Goal: Information Seeking & Learning: Learn about a topic

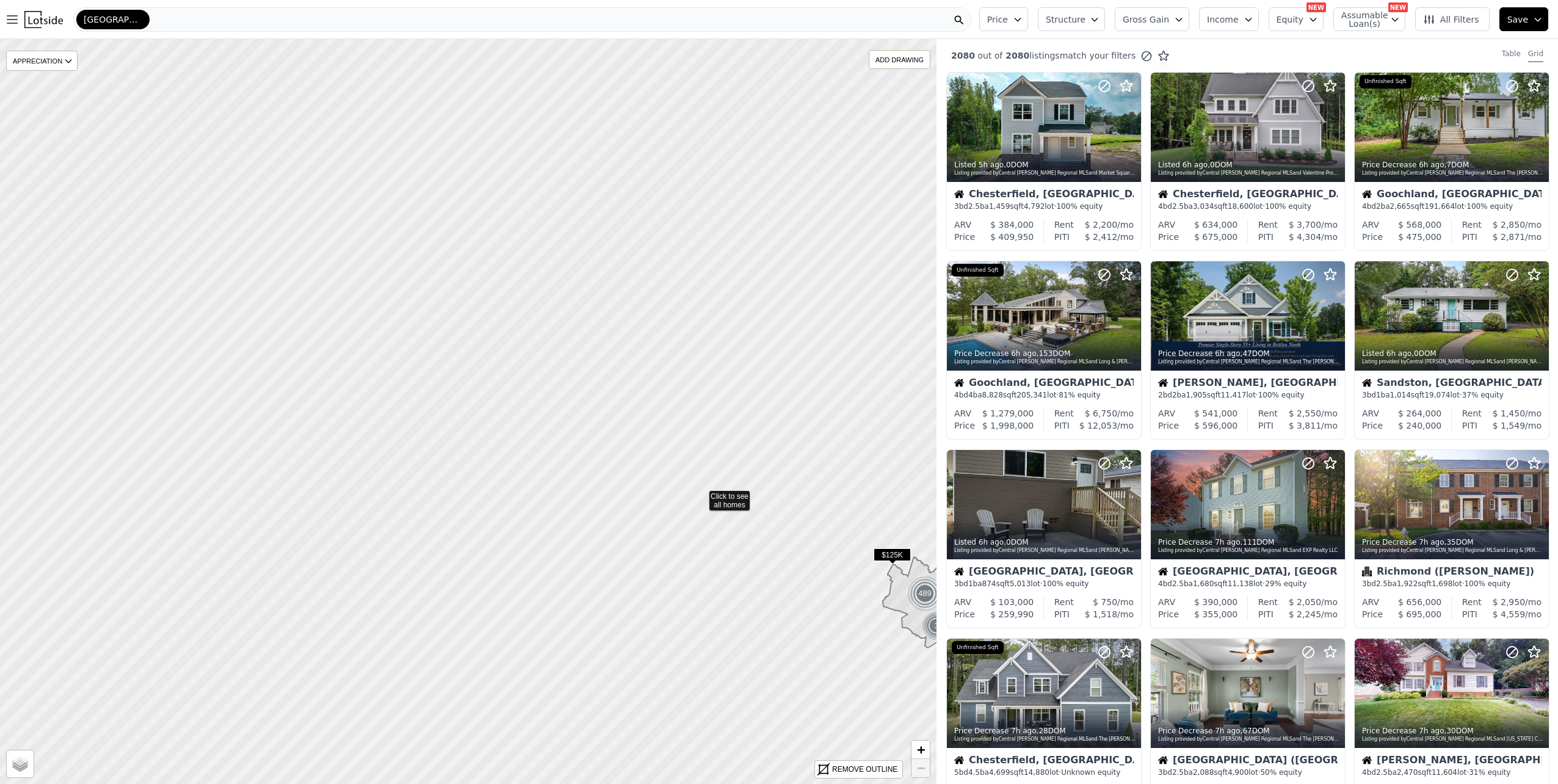
click at [697, 490] on icon at bounding box center [909, 668] width 1128 height 897
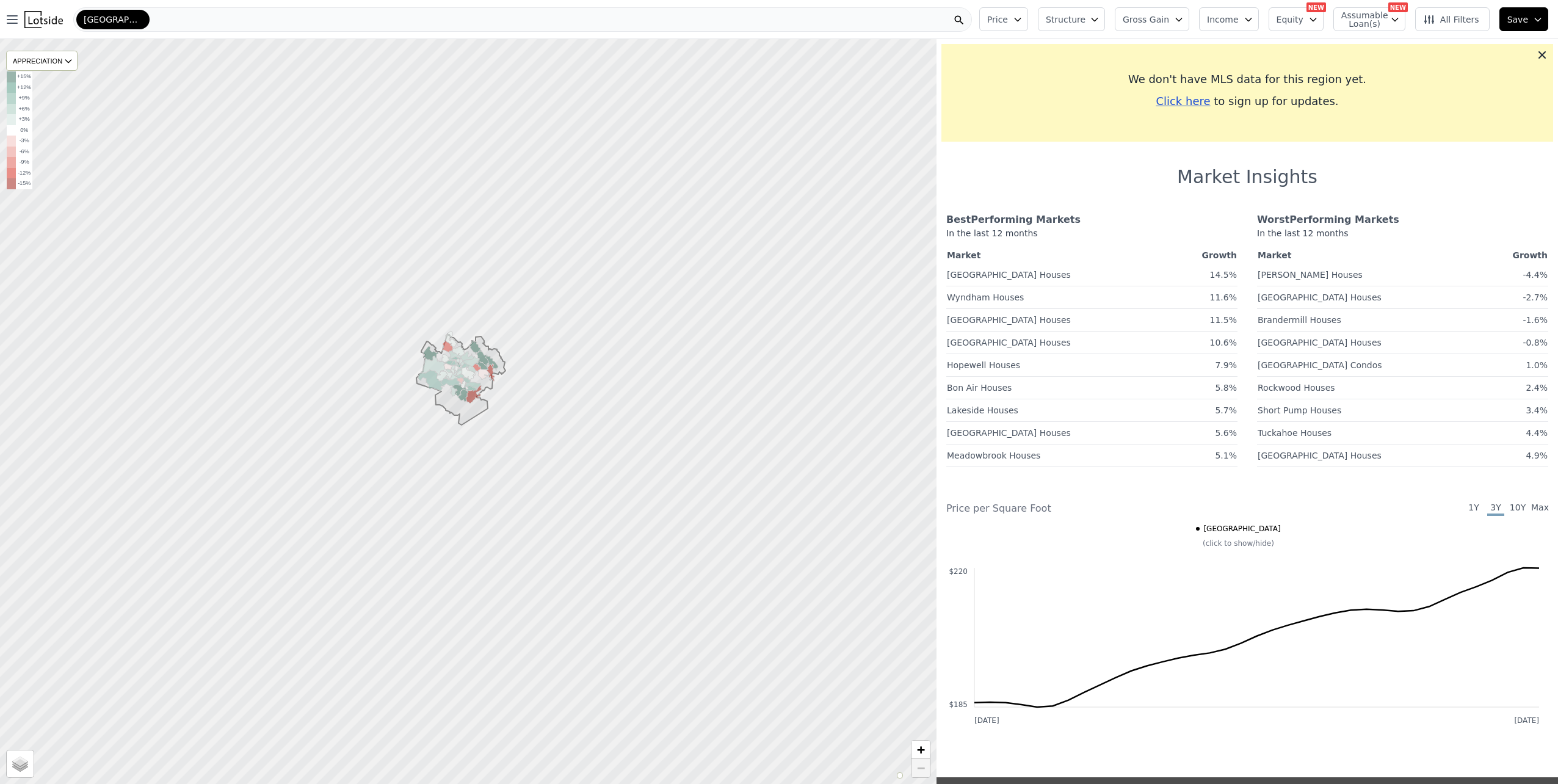
click at [40, 204] on div at bounding box center [468, 412] width 1124 height 894
drag, startPoint x: 40, startPoint y: 204, endPoint x: 445, endPoint y: 343, distance: 428.2
click at [445, 343] on div at bounding box center [470, 412] width 1124 height 894
click at [621, 360] on div at bounding box center [468, 412] width 1124 height 894
click at [618, 360] on div at bounding box center [468, 412] width 1124 height 894
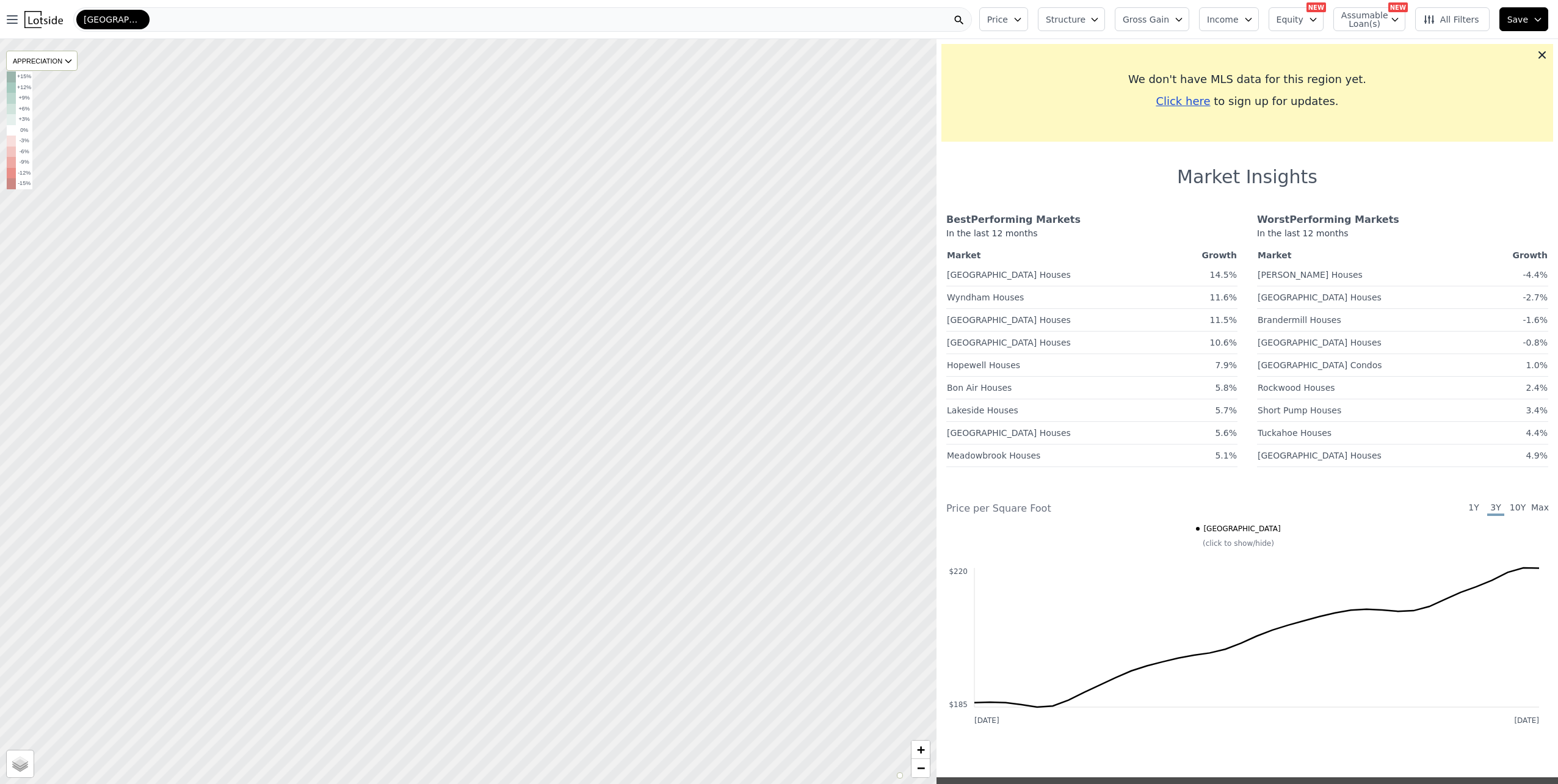
click at [618, 360] on div at bounding box center [468, 412] width 1124 height 894
click at [1537, 53] on icon at bounding box center [1543, 54] width 13 height 13
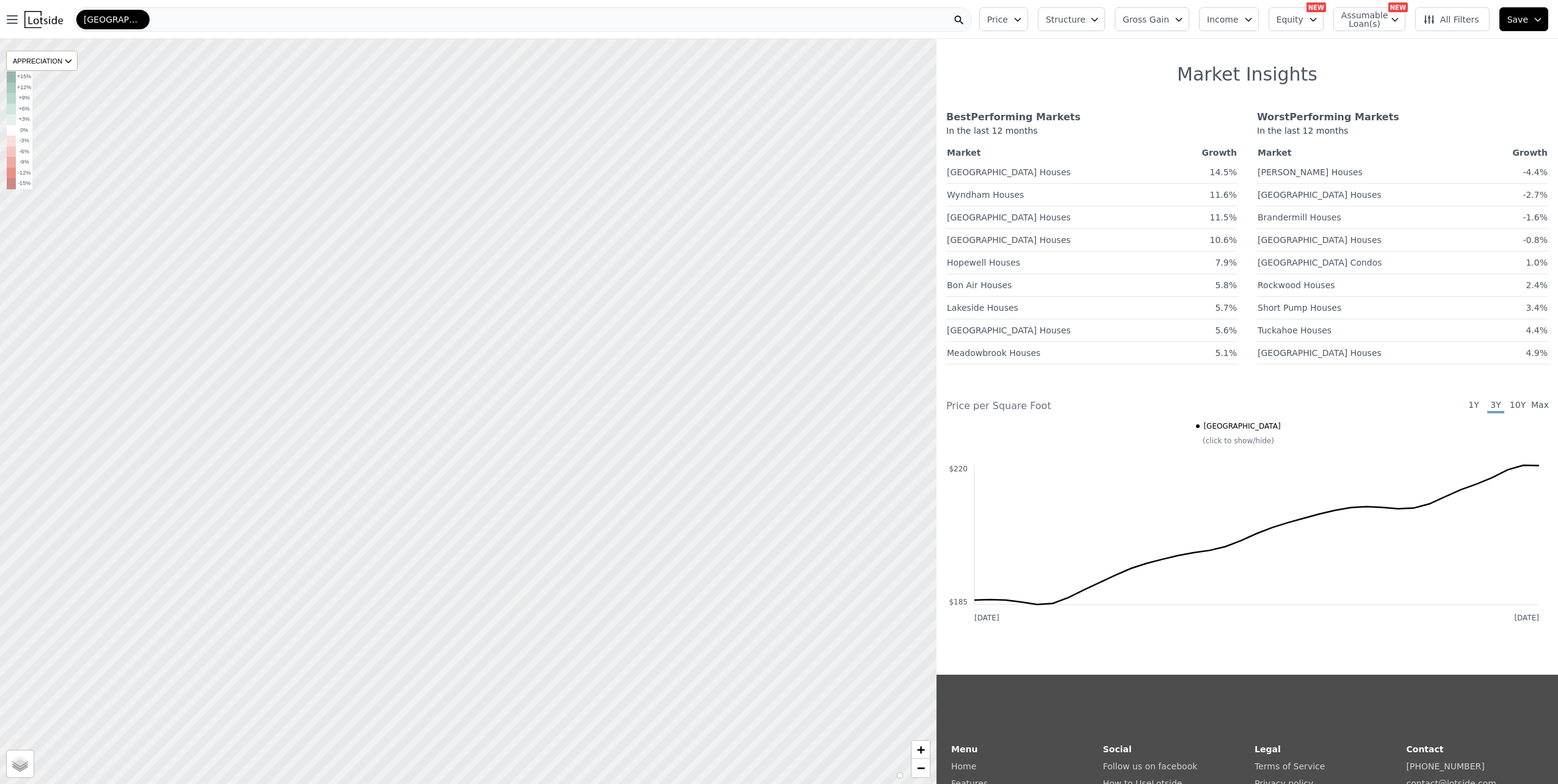
click at [582, 395] on div at bounding box center [468, 412] width 1124 height 894
drag, startPoint x: 731, startPoint y: 356, endPoint x: 493, endPoint y: 298, distance: 245.0
click at [491, 297] on div at bounding box center [465, 403] width 1124 height 894
click at [134, 24] on div "[GEOGRAPHIC_DATA]" at bounding box center [523, 19] width 899 height 24
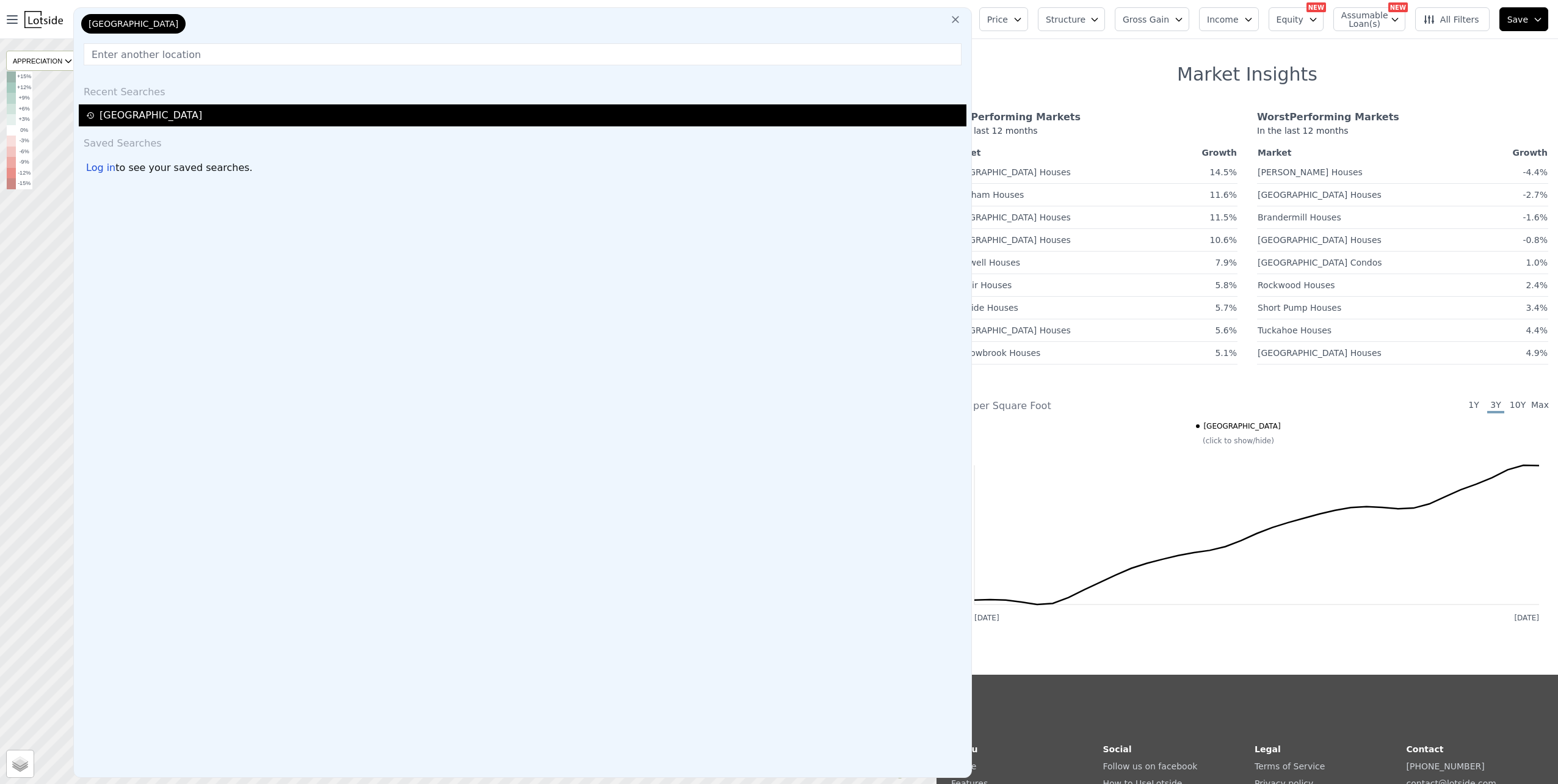
click at [123, 119] on div "[GEOGRAPHIC_DATA]" at bounding box center [524, 116] width 877 height 15
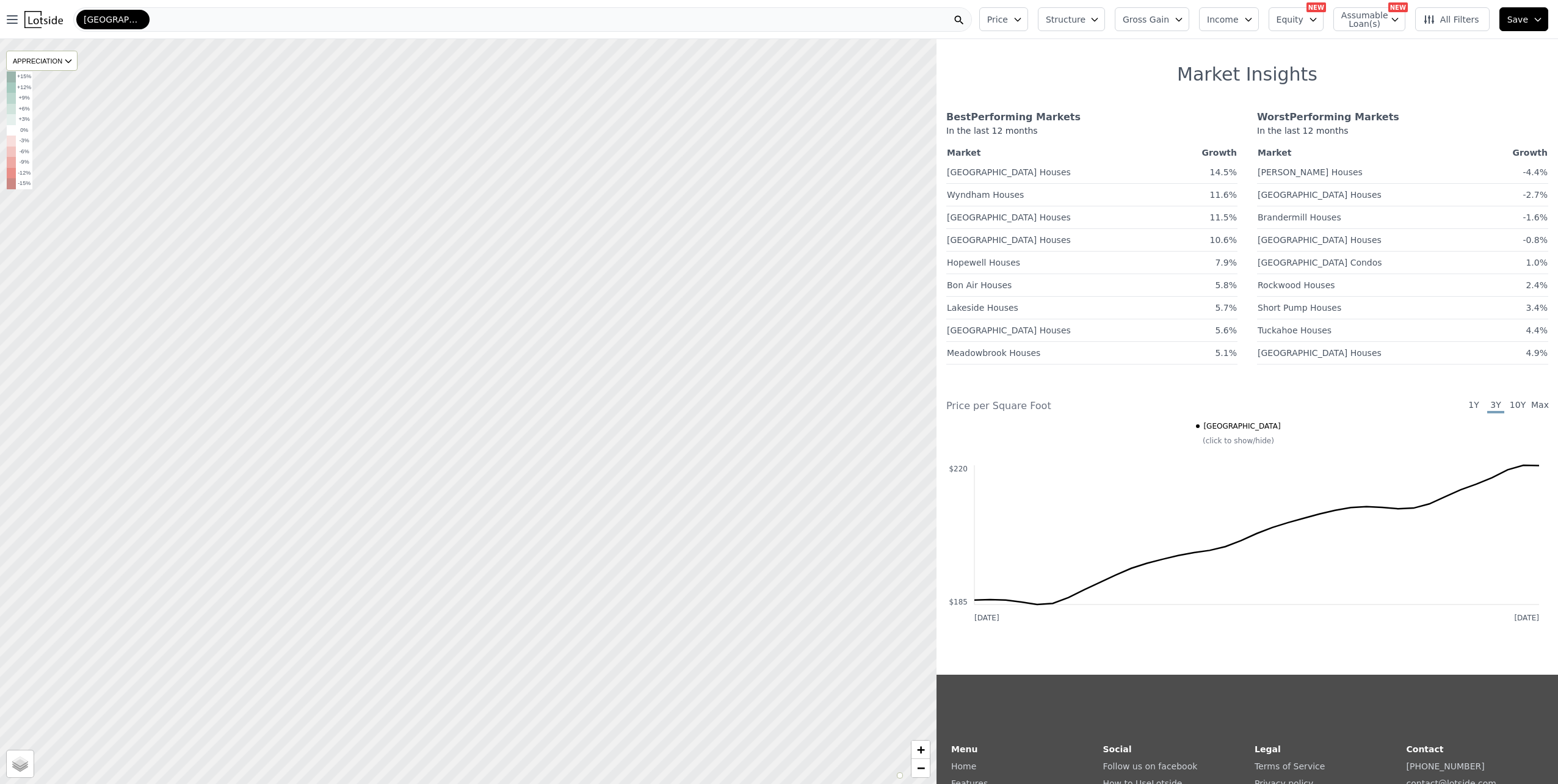
click at [152, 25] on div "[GEOGRAPHIC_DATA]" at bounding box center [523, 19] width 899 height 24
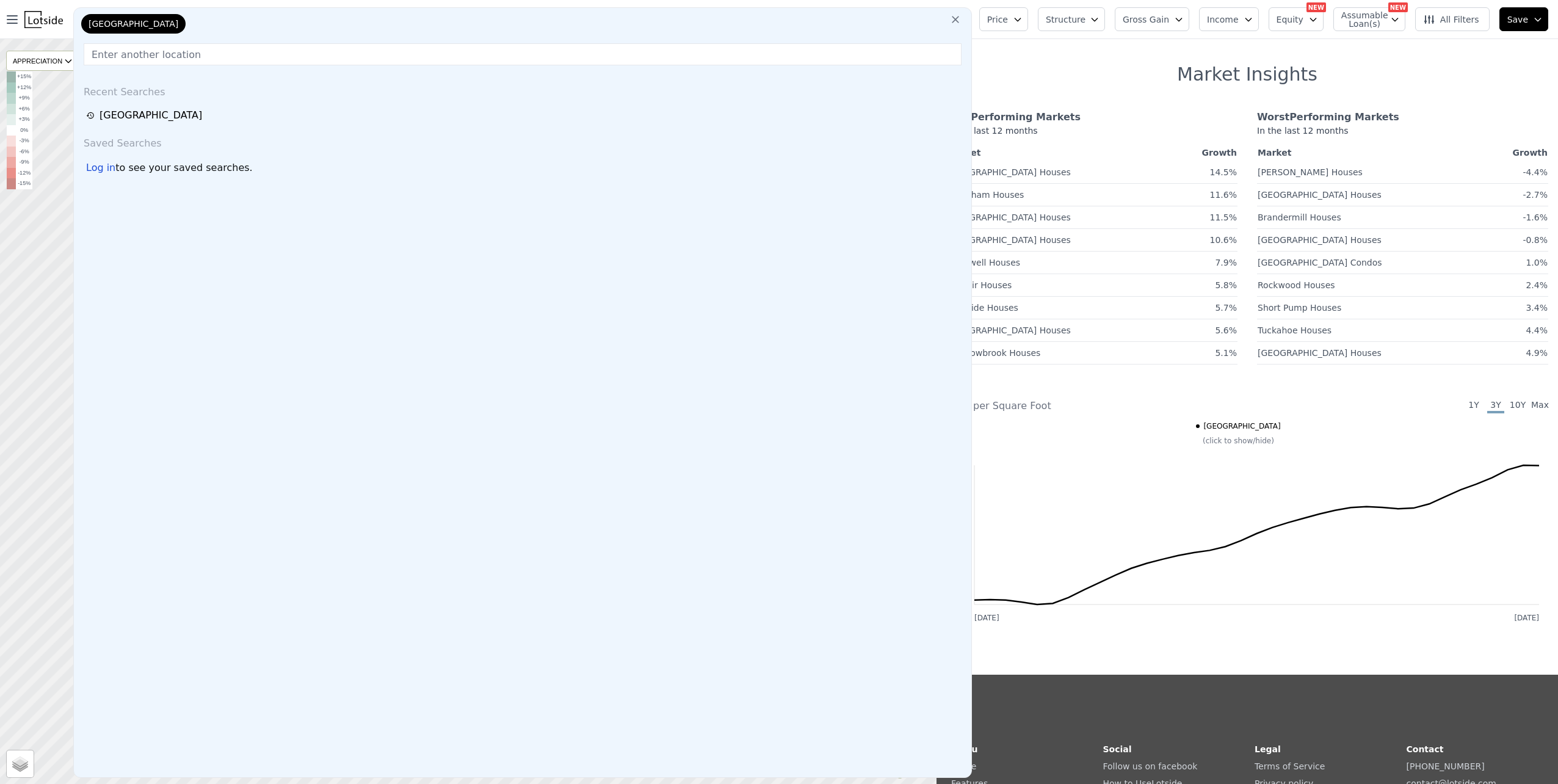
drag, startPoint x: 133, startPoint y: 63, endPoint x: 134, endPoint y: 55, distance: 8.1
click at [133, 62] on input "text" at bounding box center [523, 54] width 878 height 22
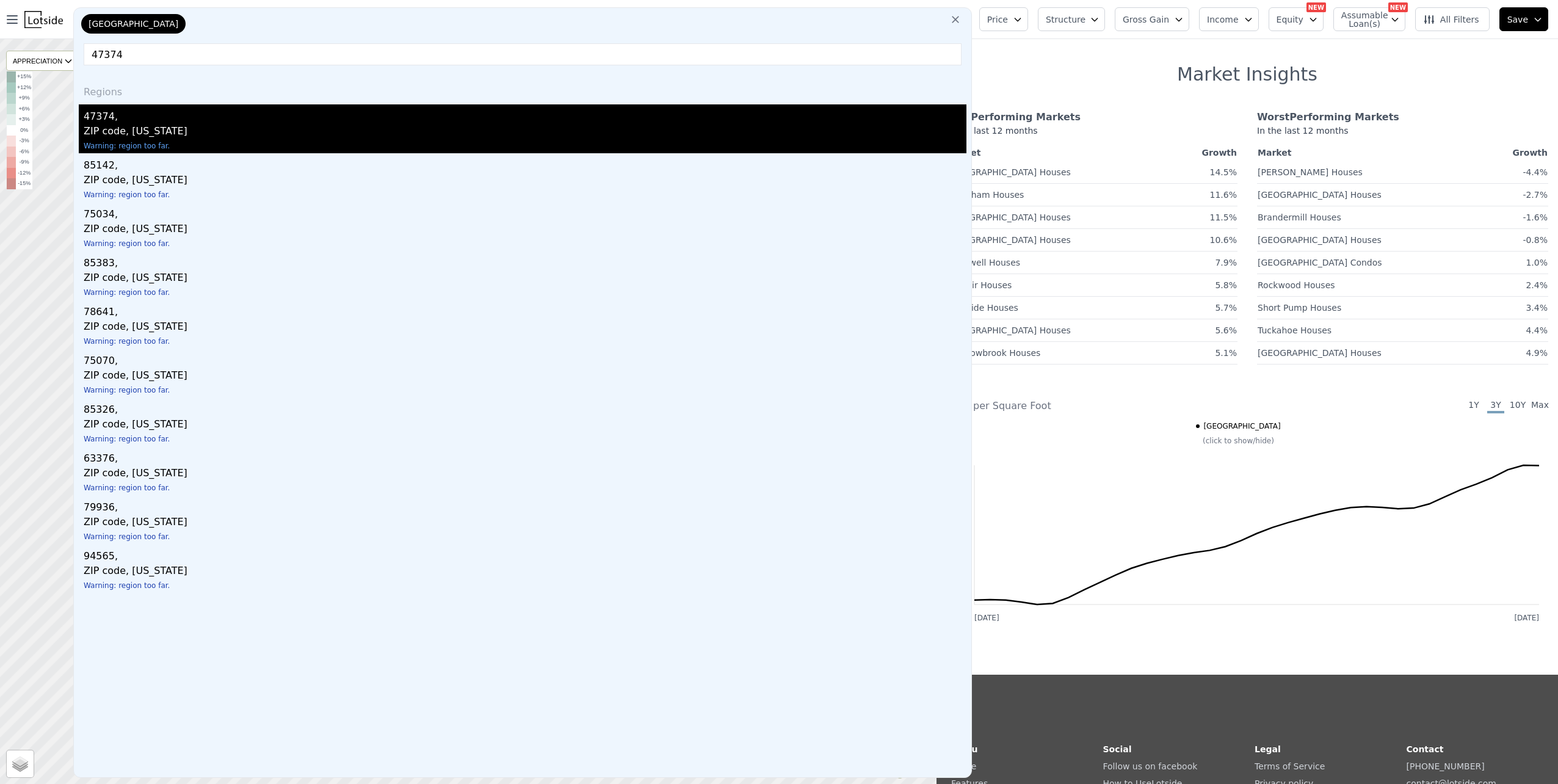
type input "47374"
click at [124, 121] on div "47374," at bounding box center [525, 114] width 883 height 20
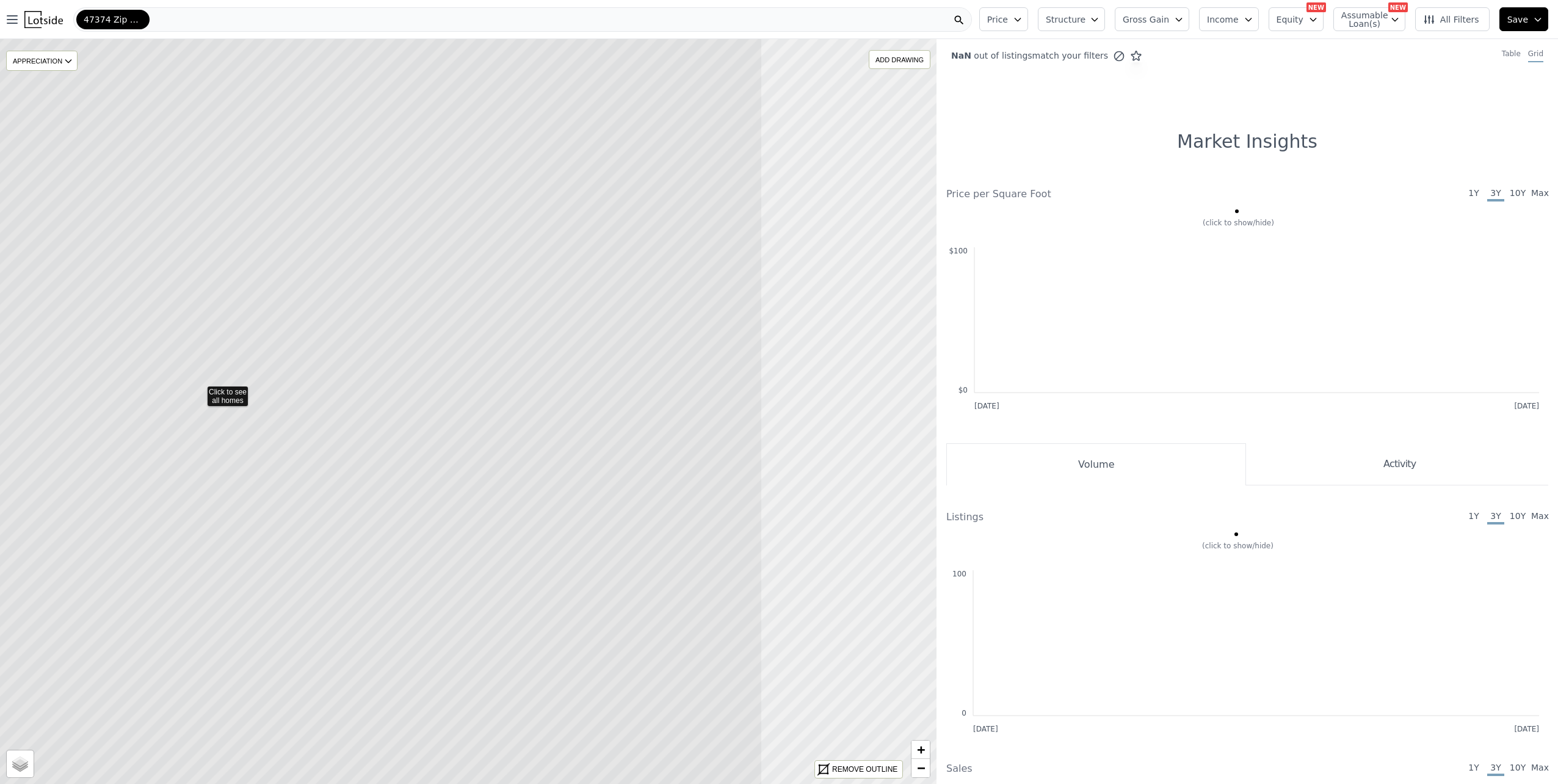
drag, startPoint x: 792, startPoint y: 434, endPoint x: 384, endPoint y: 409, distance: 408.8
click at [384, 409] on icon at bounding box center [200, 389] width 1127 height 896
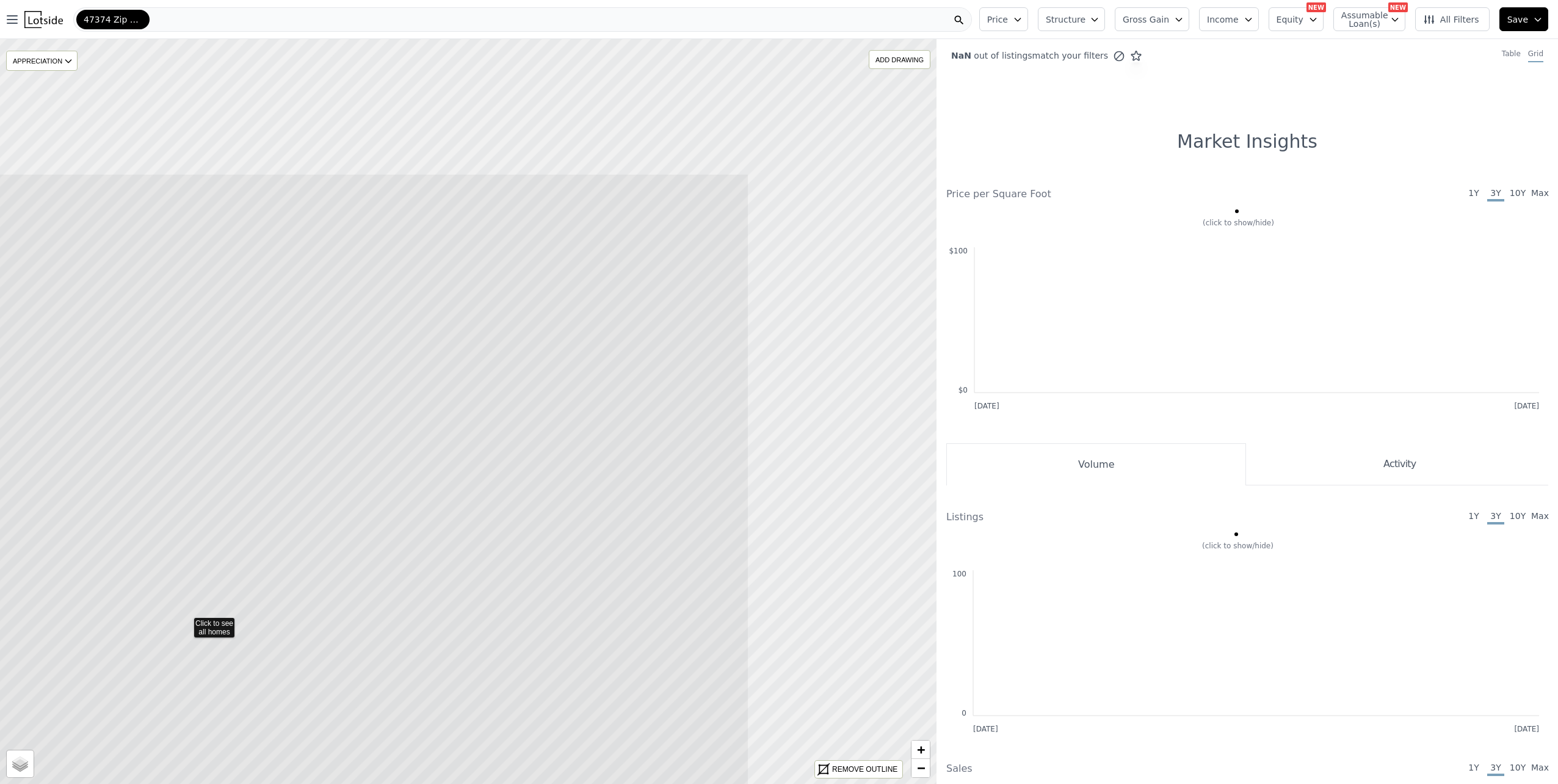
drag, startPoint x: 674, startPoint y: 297, endPoint x: 349, endPoint y: 531, distance: 400.5
click at [349, 531] on icon at bounding box center [186, 621] width 1127 height 896
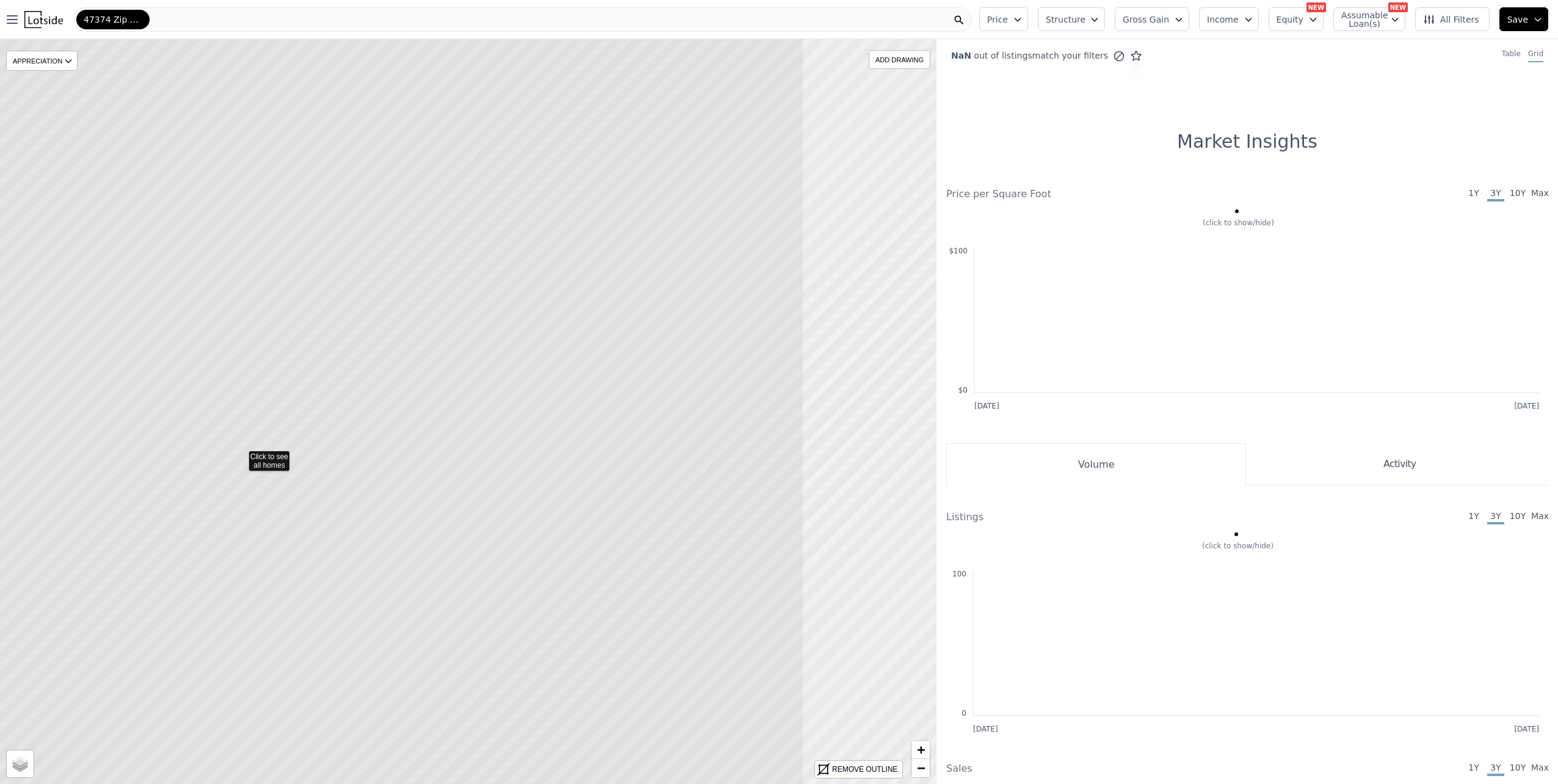
drag, startPoint x: 553, startPoint y: 469, endPoint x: 177, endPoint y: 517, distance: 379.1
click at [177, 517] on icon at bounding box center [241, 454] width 1127 height 896
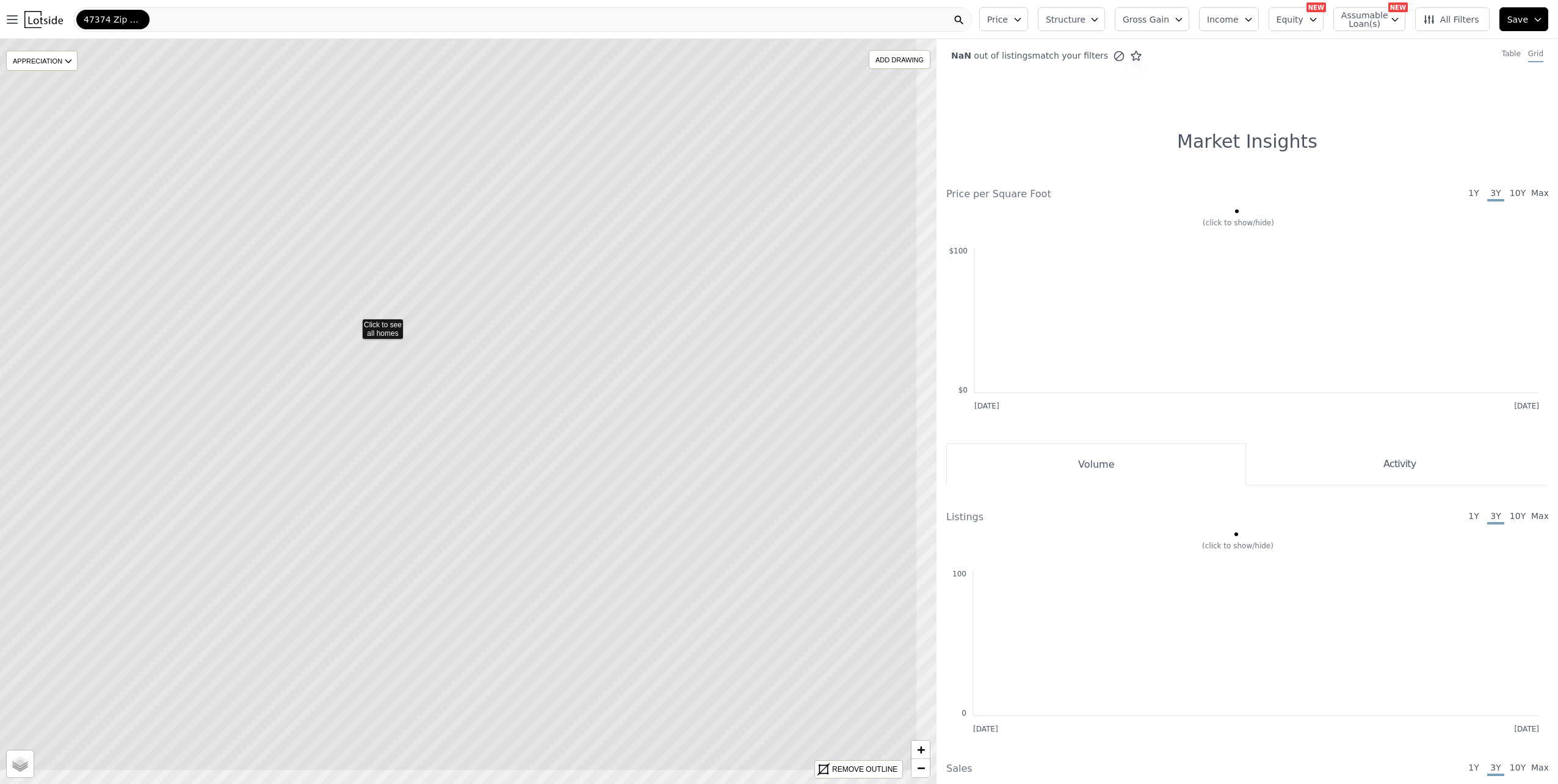
drag, startPoint x: 793, startPoint y: 368, endPoint x: 678, endPoint y: 202, distance: 201.9
click at [678, 202] on icon at bounding box center [354, 322] width 1127 height 896
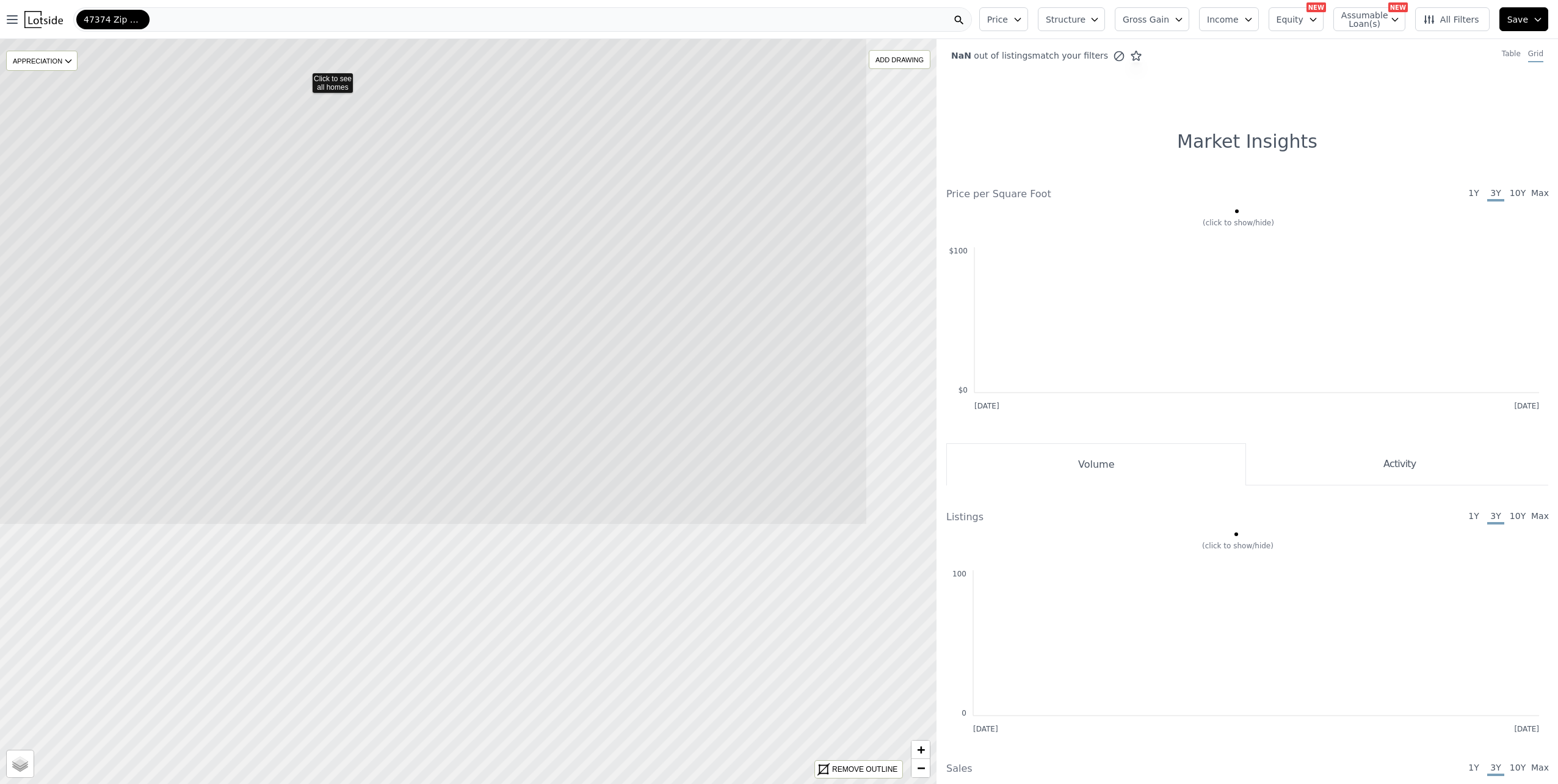
drag, startPoint x: 658, startPoint y: 583, endPoint x: 493, endPoint y: 320, distance: 310.5
click at [493, 320] on icon at bounding box center [304, 77] width 1127 height 896
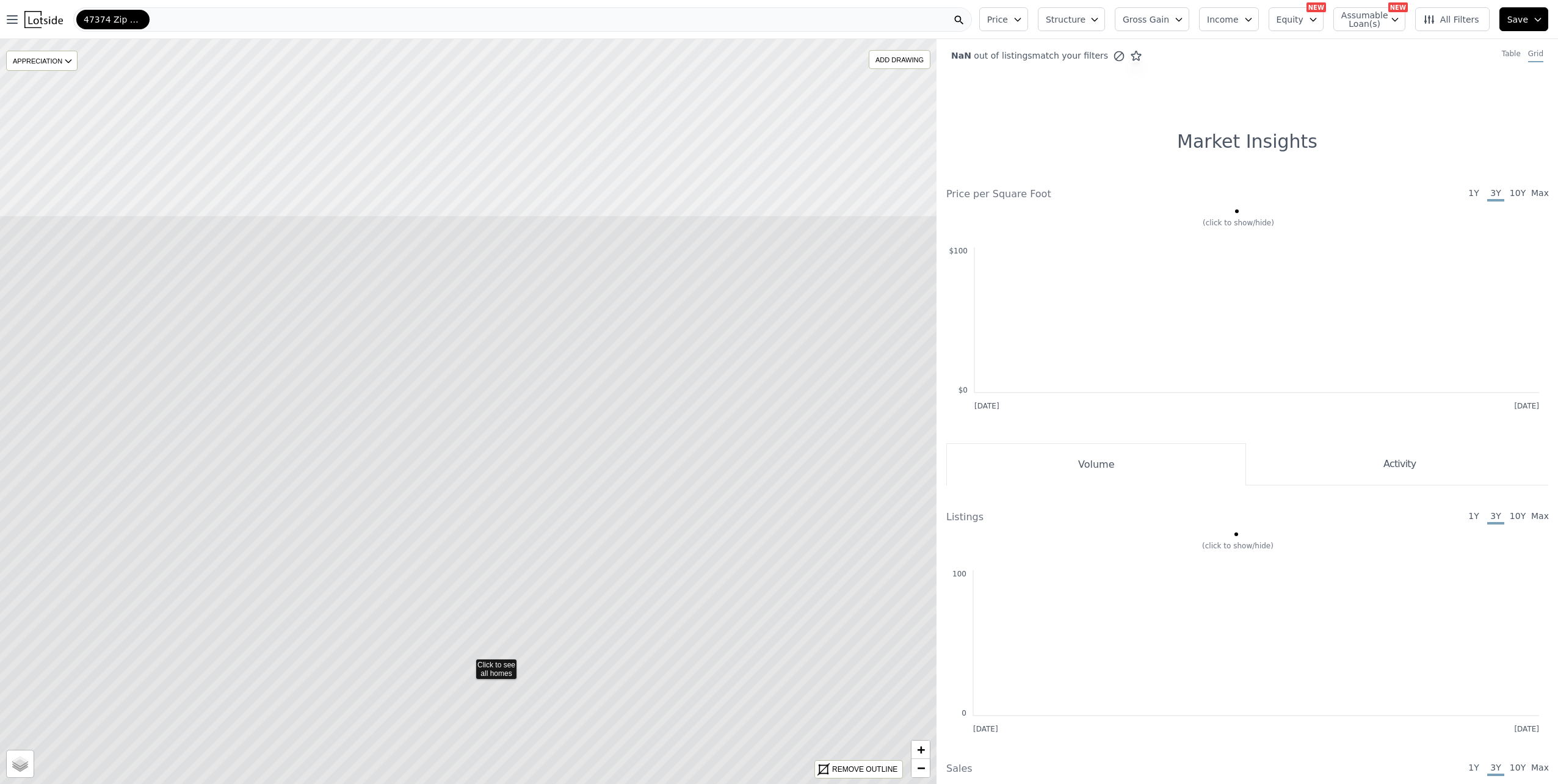
drag, startPoint x: 653, startPoint y: 343, endPoint x: 713, endPoint y: 406, distance: 87.0
click at [655, 470] on icon at bounding box center [468, 663] width 1127 height 896
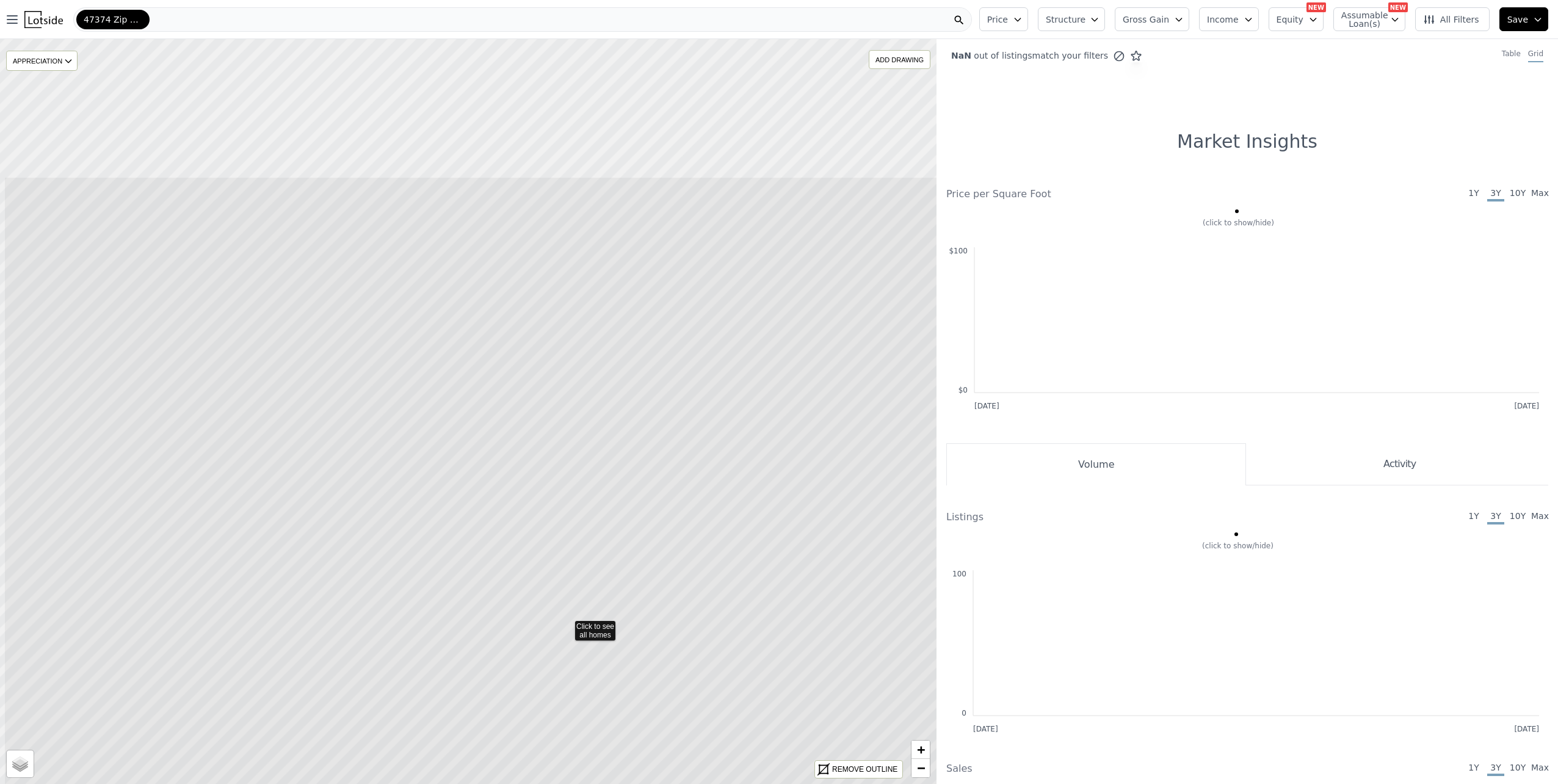
drag, startPoint x: 644, startPoint y: 294, endPoint x: 742, endPoint y: 506, distance: 233.6
click at [742, 506] on icon at bounding box center [567, 624] width 1127 height 896
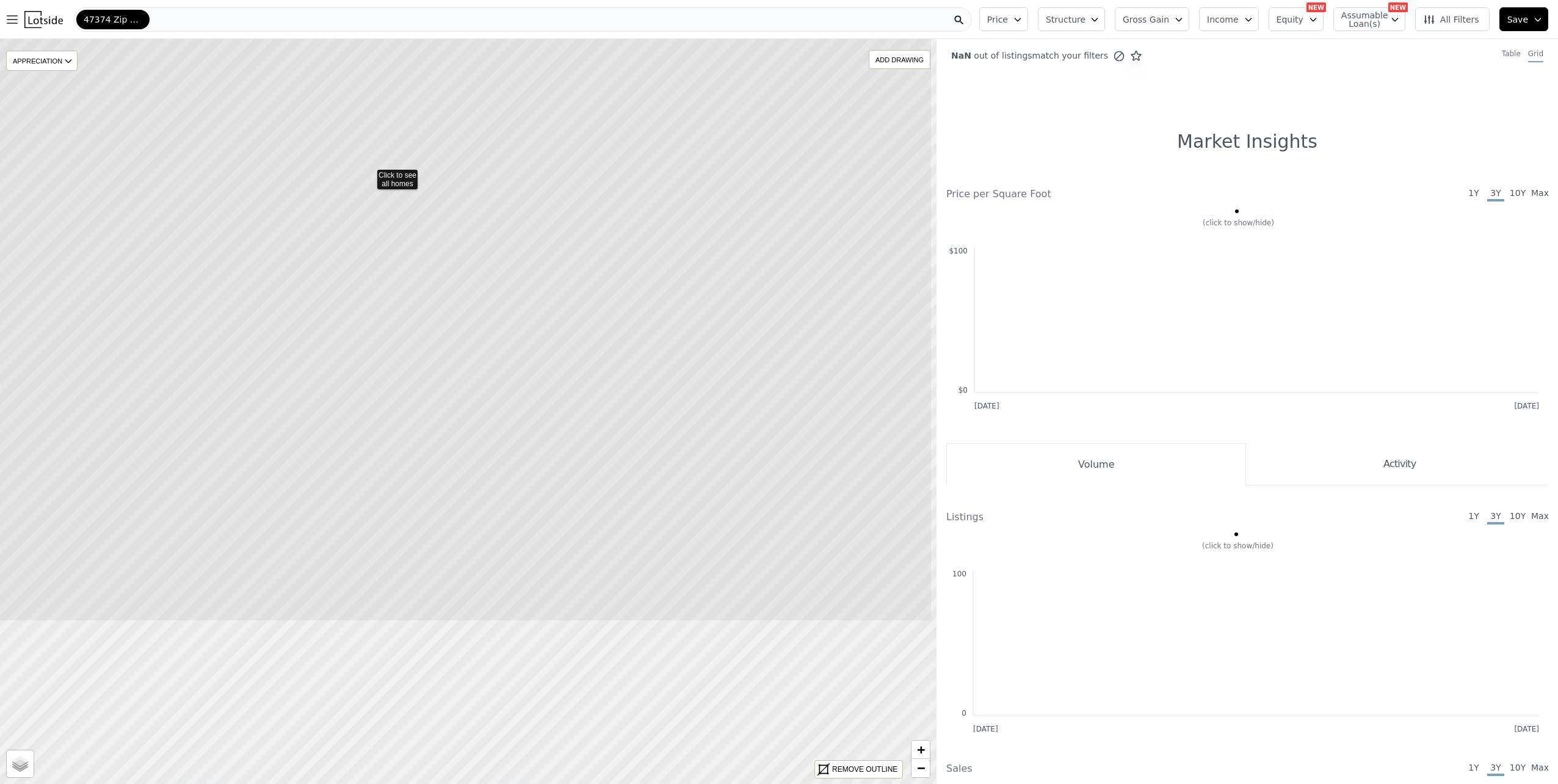
drag, startPoint x: 592, startPoint y: 686, endPoint x: 493, endPoint y: 446, distance: 259.6
click at [493, 446] on icon at bounding box center [369, 173] width 1127 height 896
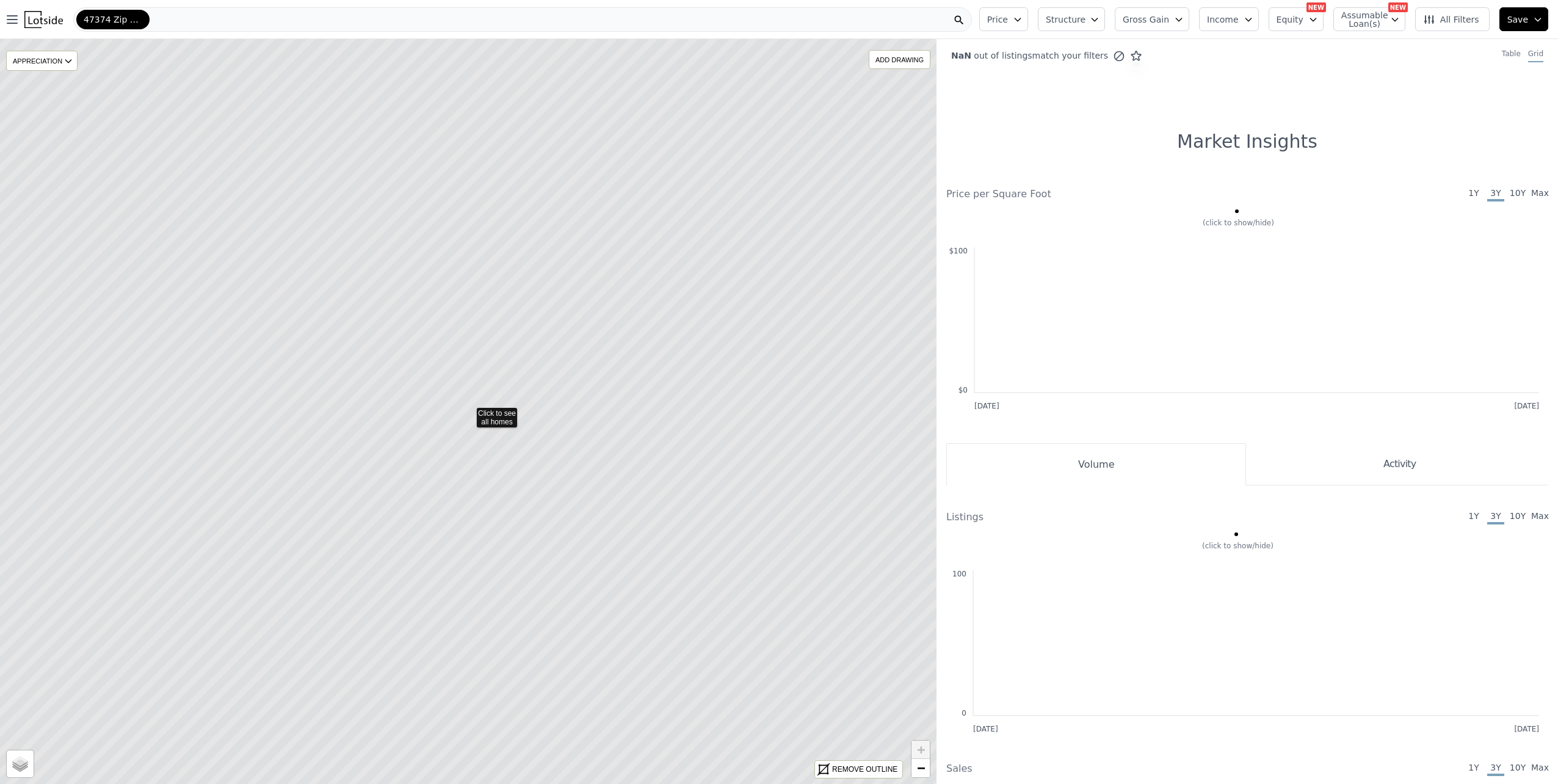
click at [487, 417] on icon at bounding box center [468, 411] width 1127 height 896
click at [672, 468] on icon at bounding box center [468, 411] width 1127 height 896
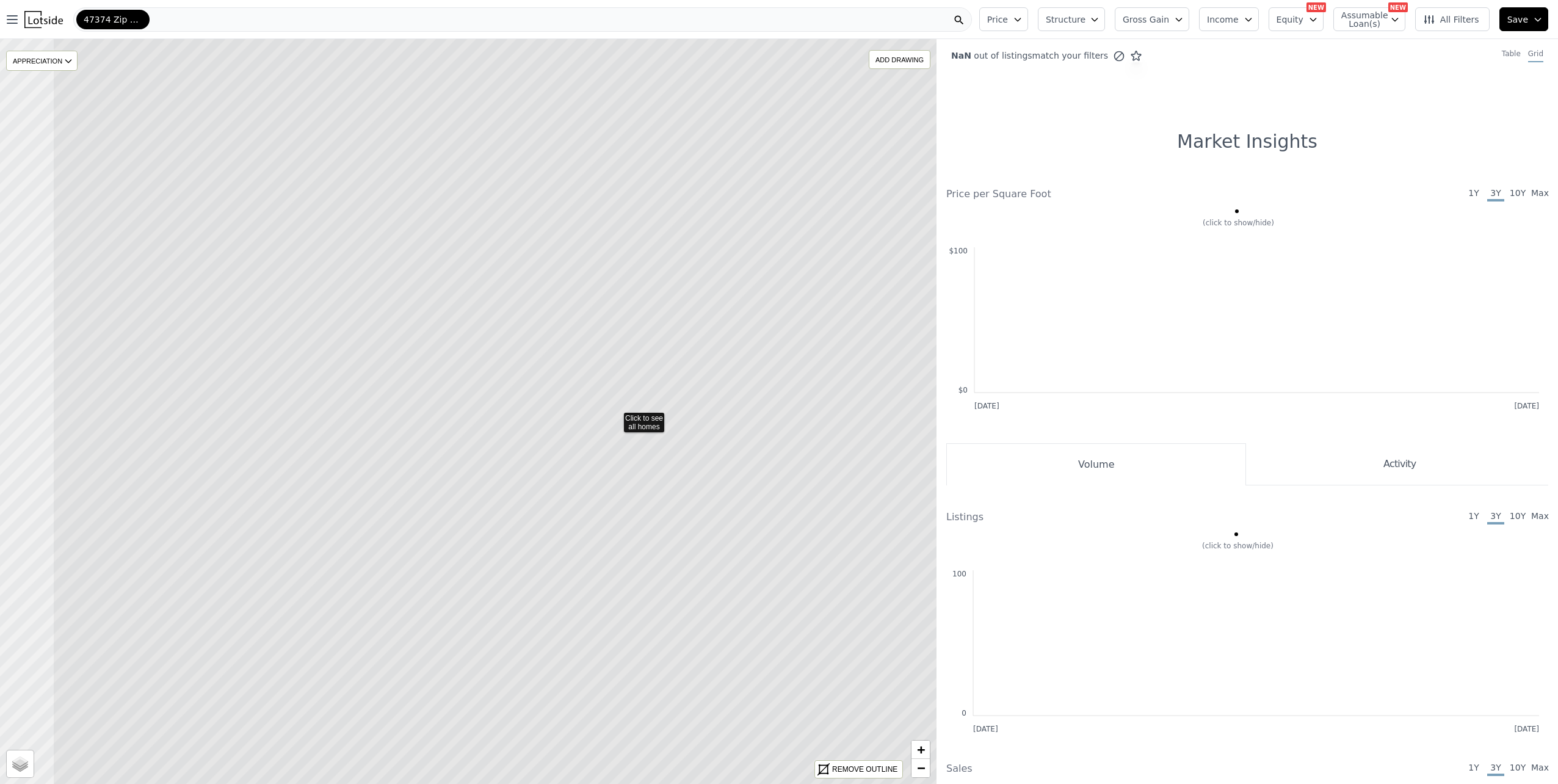
click at [759, 478] on icon at bounding box center [616, 416] width 1127 height 896
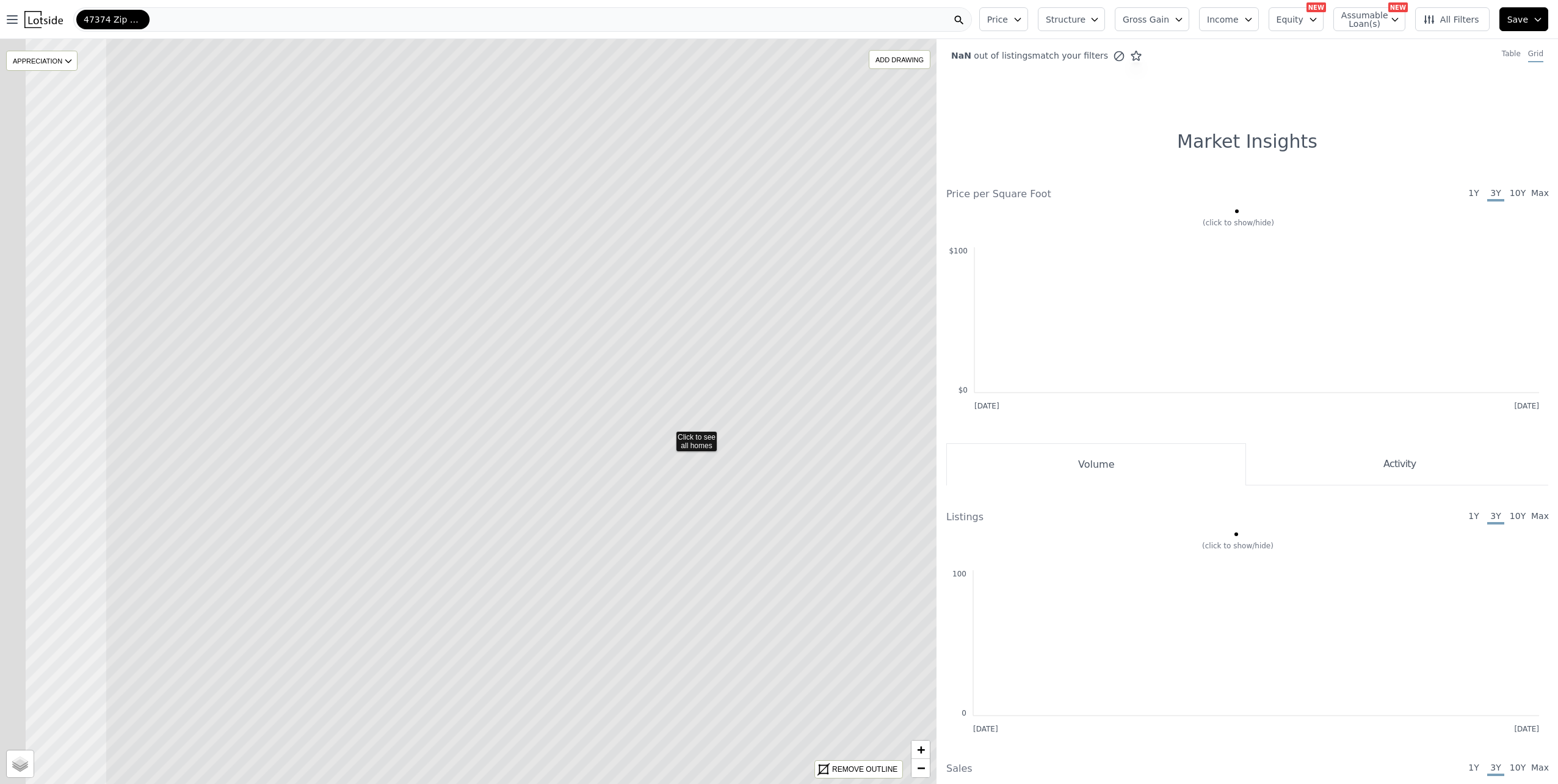
drag, startPoint x: 257, startPoint y: 447, endPoint x: 651, endPoint y: 495, distance: 396.9
click at [652, 495] on icon at bounding box center [669, 435] width 1127 height 896
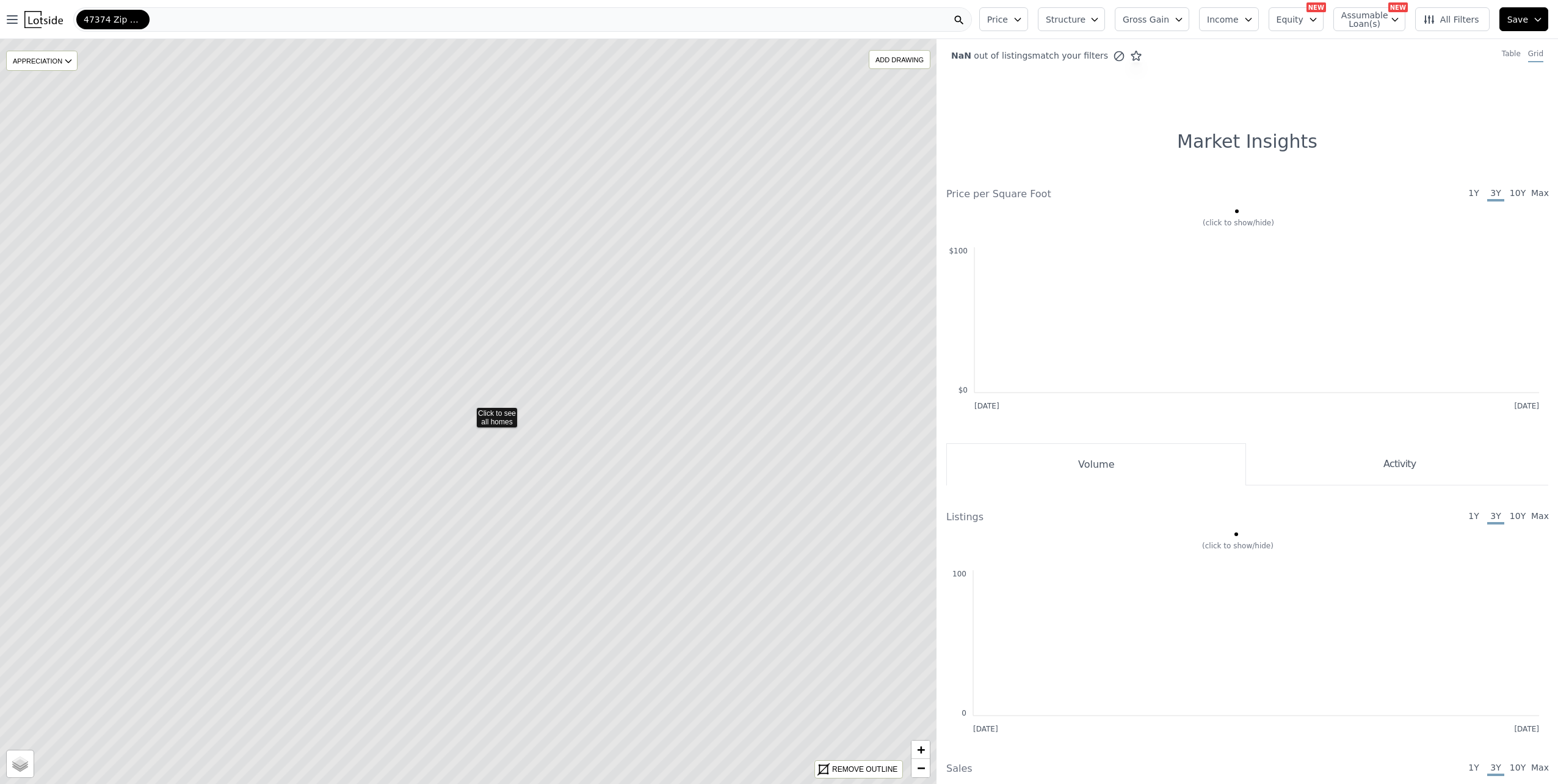
click at [494, 417] on icon at bounding box center [468, 411] width 1127 height 896
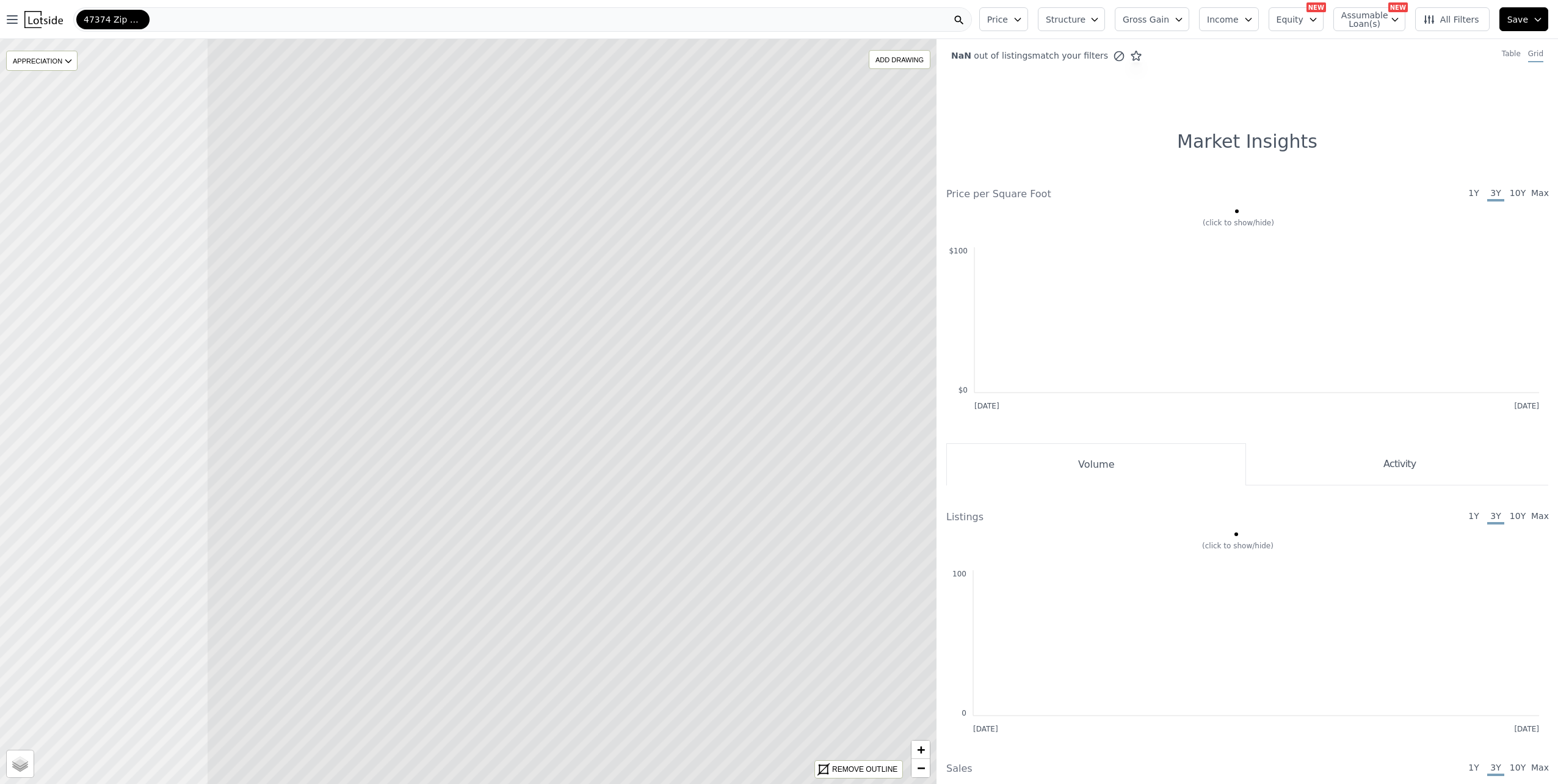
drag, startPoint x: 305, startPoint y: 442, endPoint x: 711, endPoint y: 470, distance: 407.0
click at [667, 459] on icon at bounding box center [769, 424] width 1127 height 896
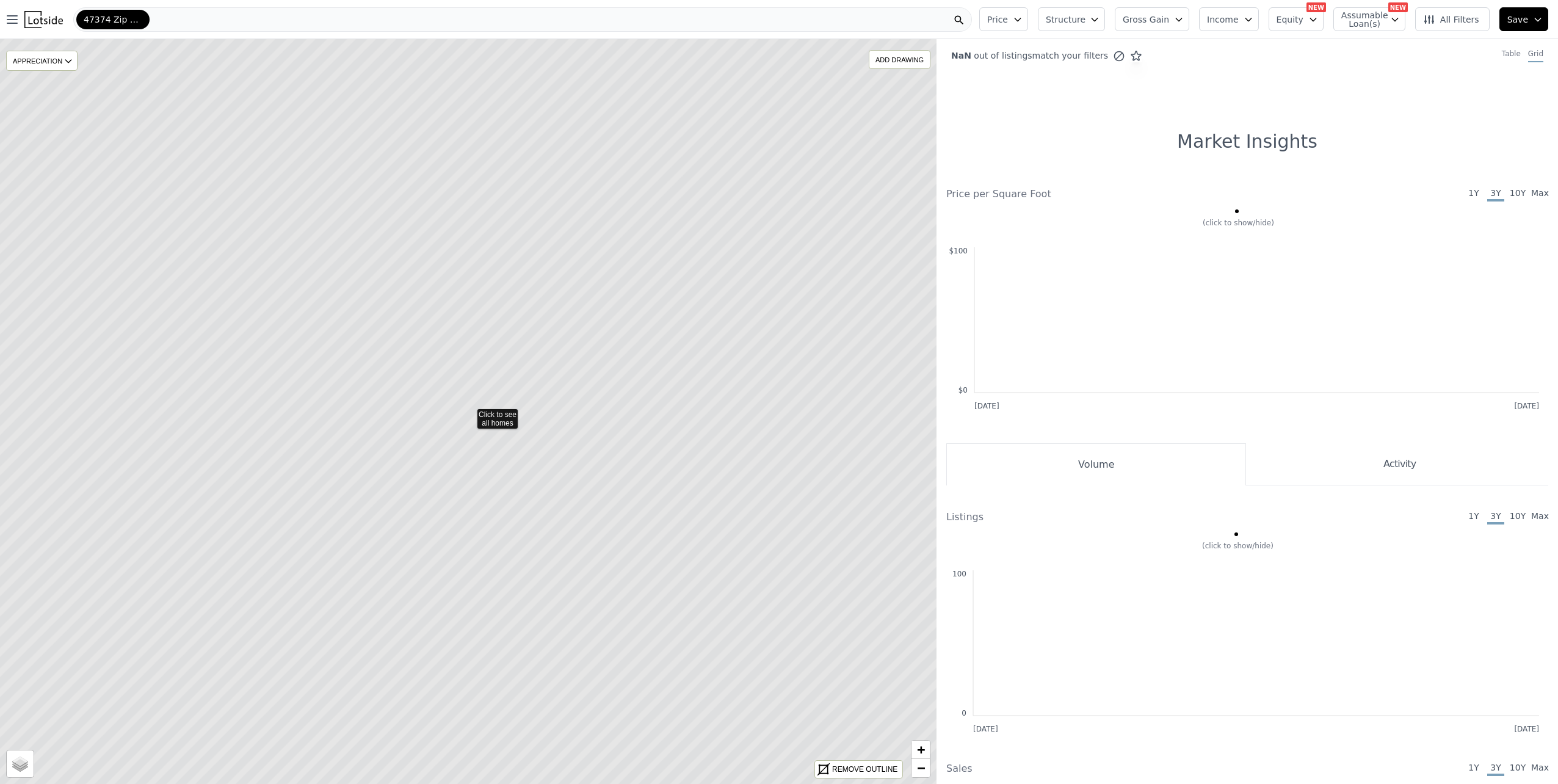
drag, startPoint x: 382, startPoint y: 412, endPoint x: 429, endPoint y: 428, distance: 49.6
click at [130, 137] on div "Click to see all homes Click to see all homes Click to see all homes Click to s…" at bounding box center [130, 137] width 0 height 0
click at [498, 418] on icon at bounding box center [468, 411] width 1127 height 896
click at [532, 425] on icon at bounding box center [468, 411] width 1127 height 896
click at [528, 409] on icon at bounding box center [468, 411] width 1127 height 896
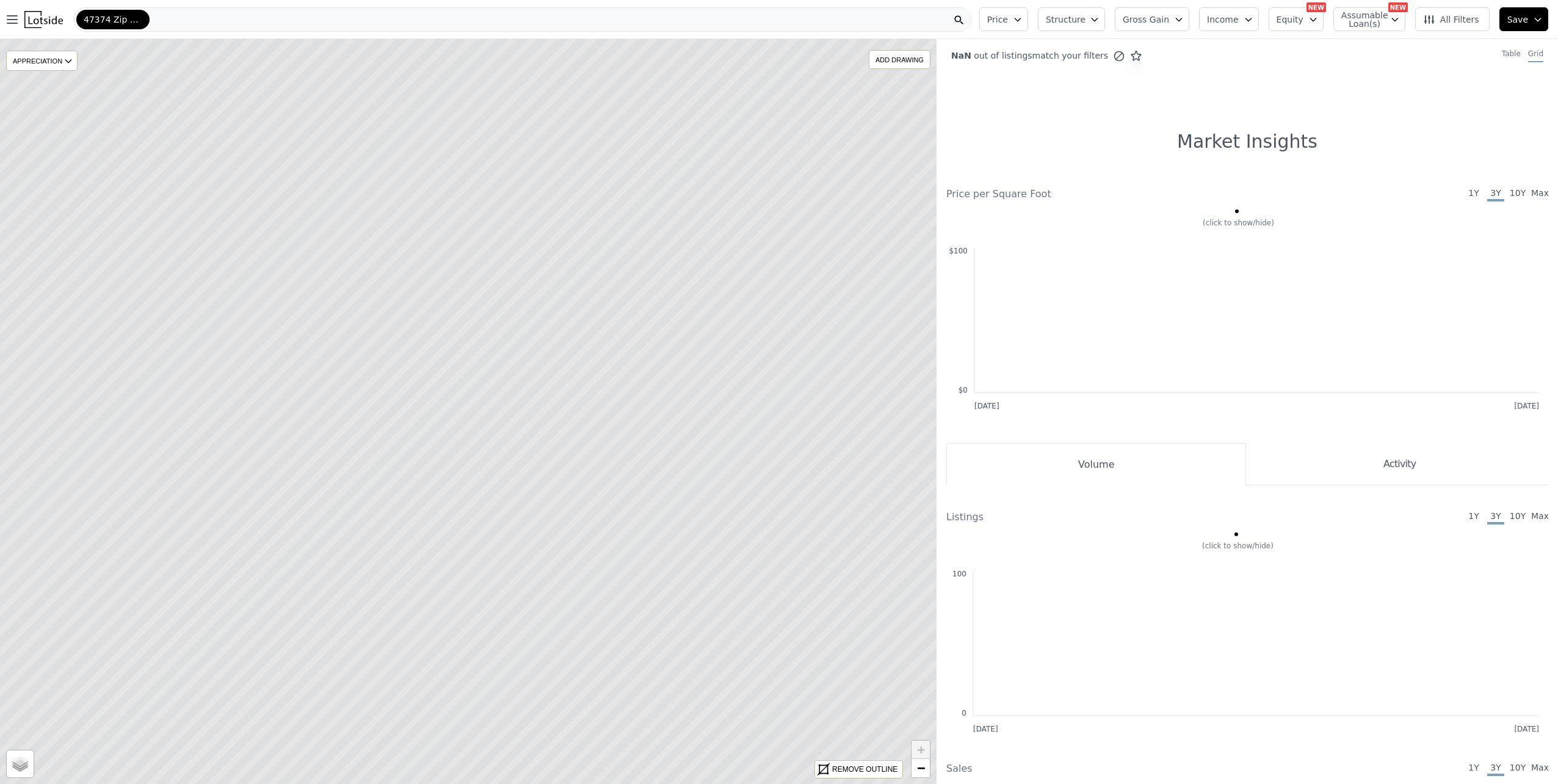
click at [468, 384] on icon at bounding box center [468, 411] width 1127 height 896
drag, startPoint x: 431, startPoint y: 467, endPoint x: 531, endPoint y: 480, distance: 100.8
click at [531, 480] on icon at bounding box center [568, 423] width 1127 height 896
click at [538, 417] on icon at bounding box center [468, 411] width 1127 height 896
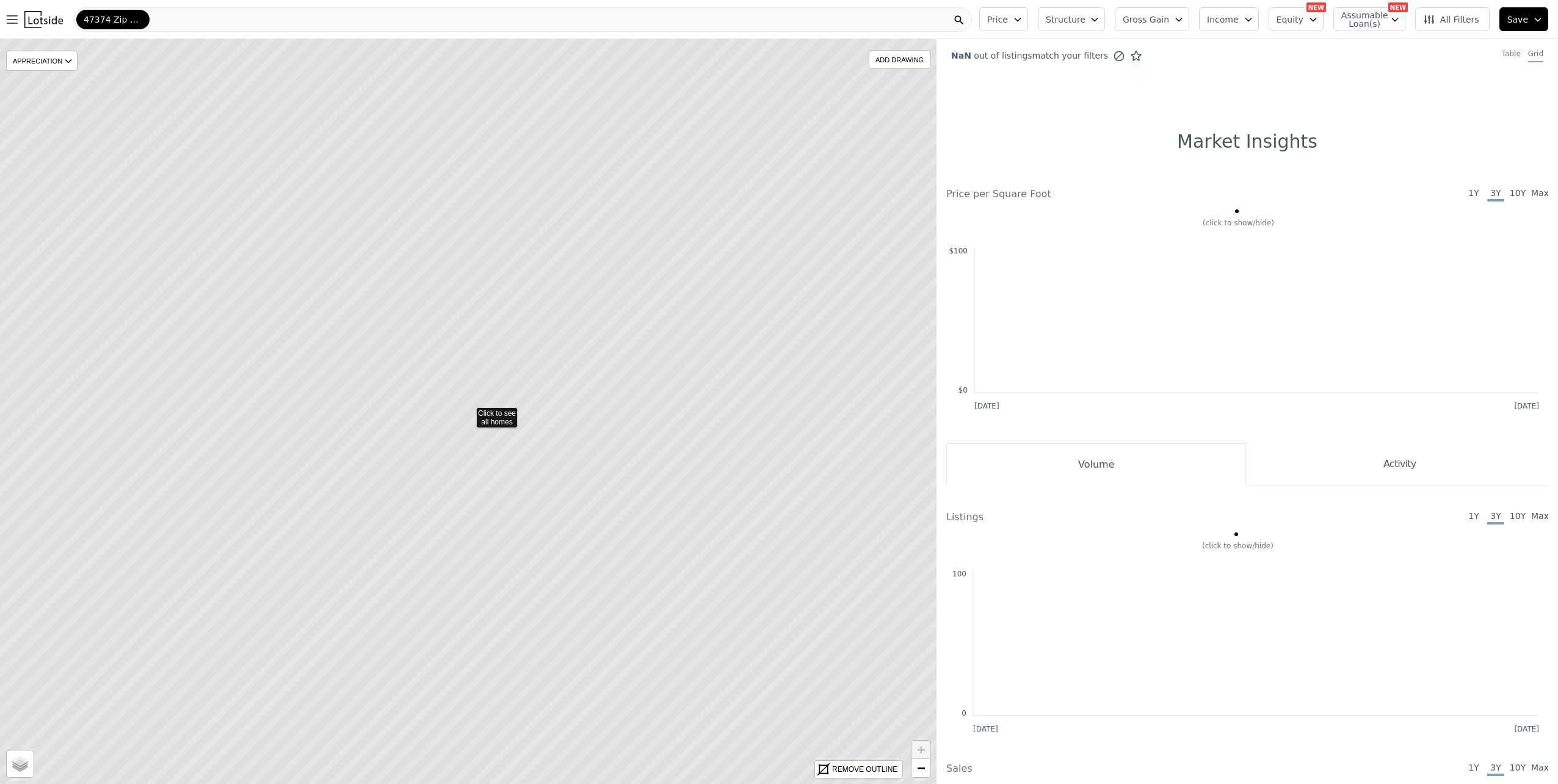
click at [511, 417] on icon at bounding box center [468, 411] width 1127 height 896
click at [1113, 56] on icon at bounding box center [1119, 56] width 13 height 13
click at [1102, 57] on icon at bounding box center [1105, 56] width 6 height 6
click at [1029, 26] on button "Price" at bounding box center [1004, 19] width 49 height 24
click at [1023, 20] on icon "button" at bounding box center [1018, 19] width 10 height 10
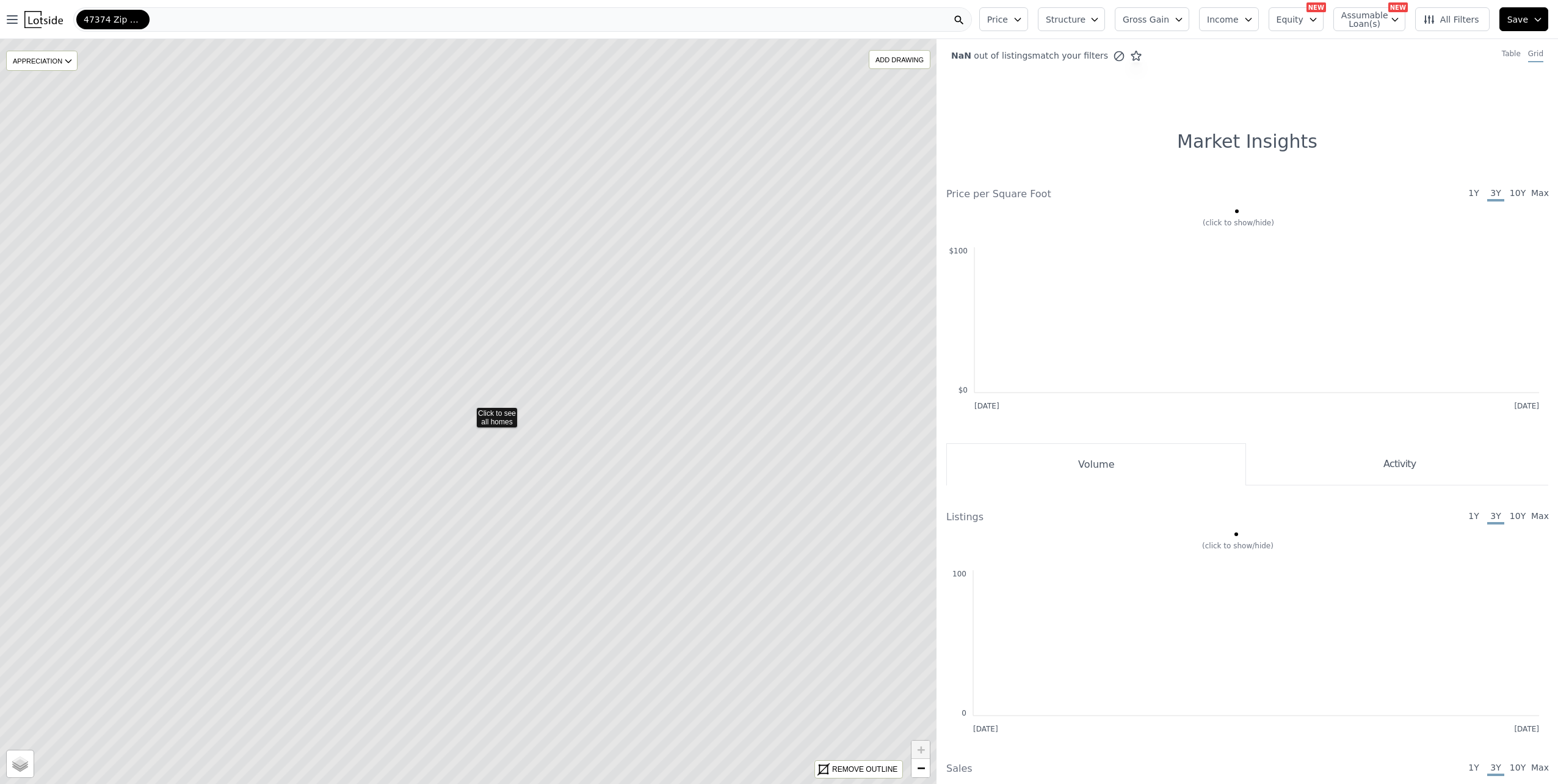
click at [1105, 27] on button "Structure" at bounding box center [1071, 19] width 67 height 24
click at [1096, 84] on div "Houses" at bounding box center [1077, 83] width 59 height 40
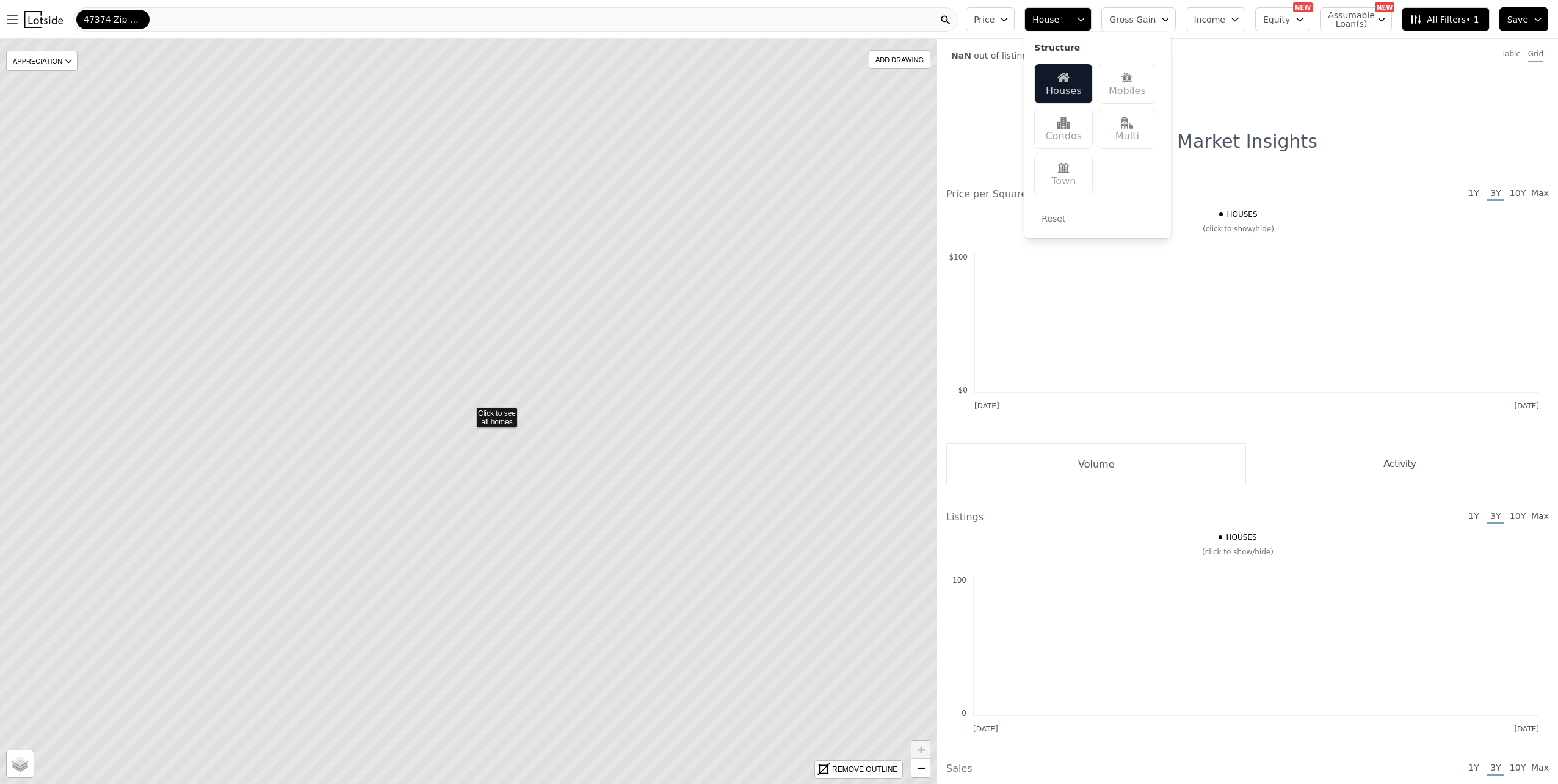
click at [1315, 56] on div "NaN out of listings match your filters Table Grid" at bounding box center [1247, 55] width 621 height 33
click at [1523, 21] on span "Save" at bounding box center [1518, 19] width 21 height 13
click at [1019, 119] on div "NaN out of listings match your filters Table Grid Market Insights Price per Squ…" at bounding box center [1247, 431] width 621 height 784
click at [10, 15] on icon "button" at bounding box center [13, 20] width 15 height 15
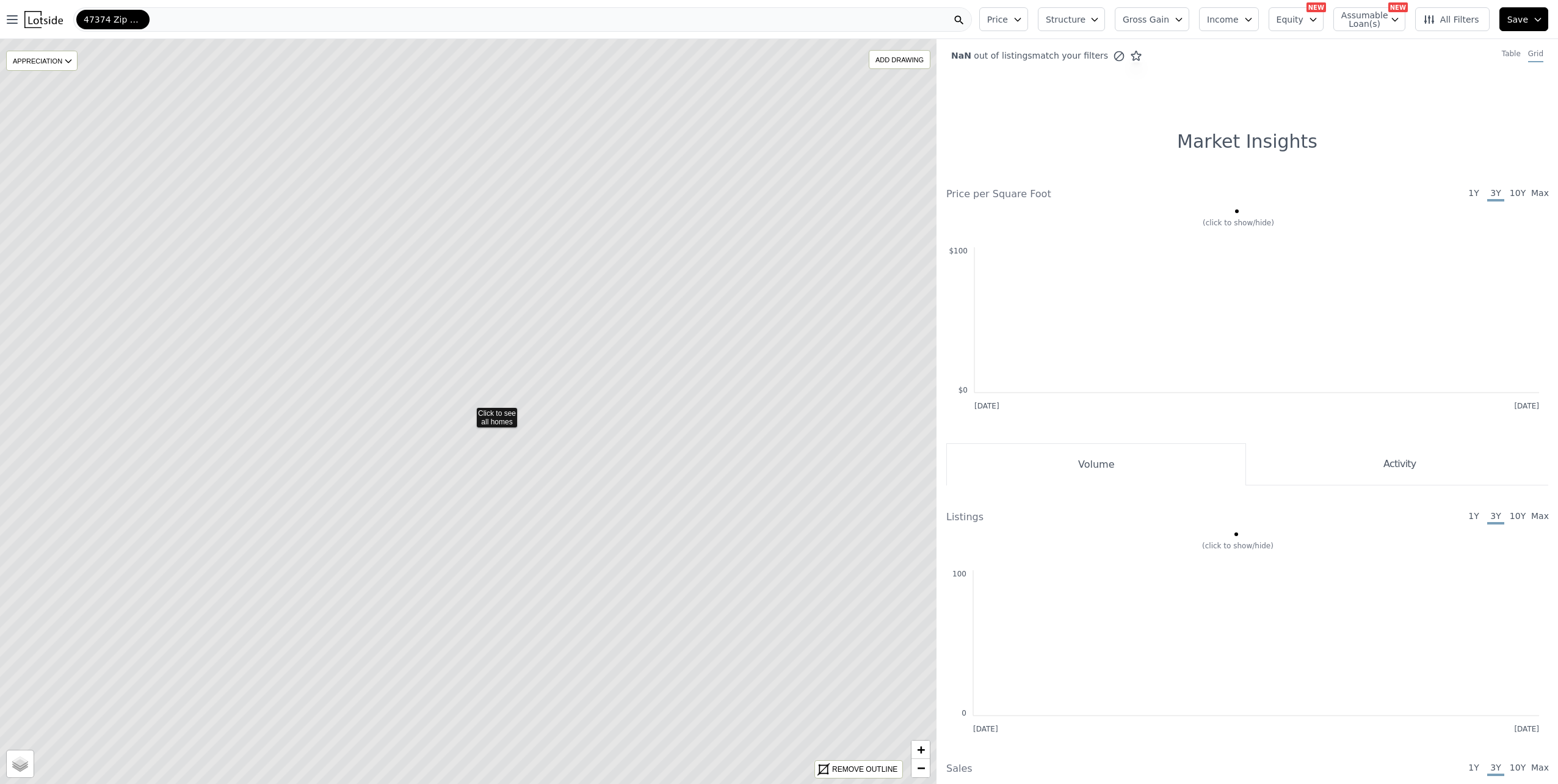
click at [490, 414] on icon at bounding box center [468, 411] width 1127 height 896
click at [109, 20] on span "47374 Zip Code" at bounding box center [113, 19] width 59 height 13
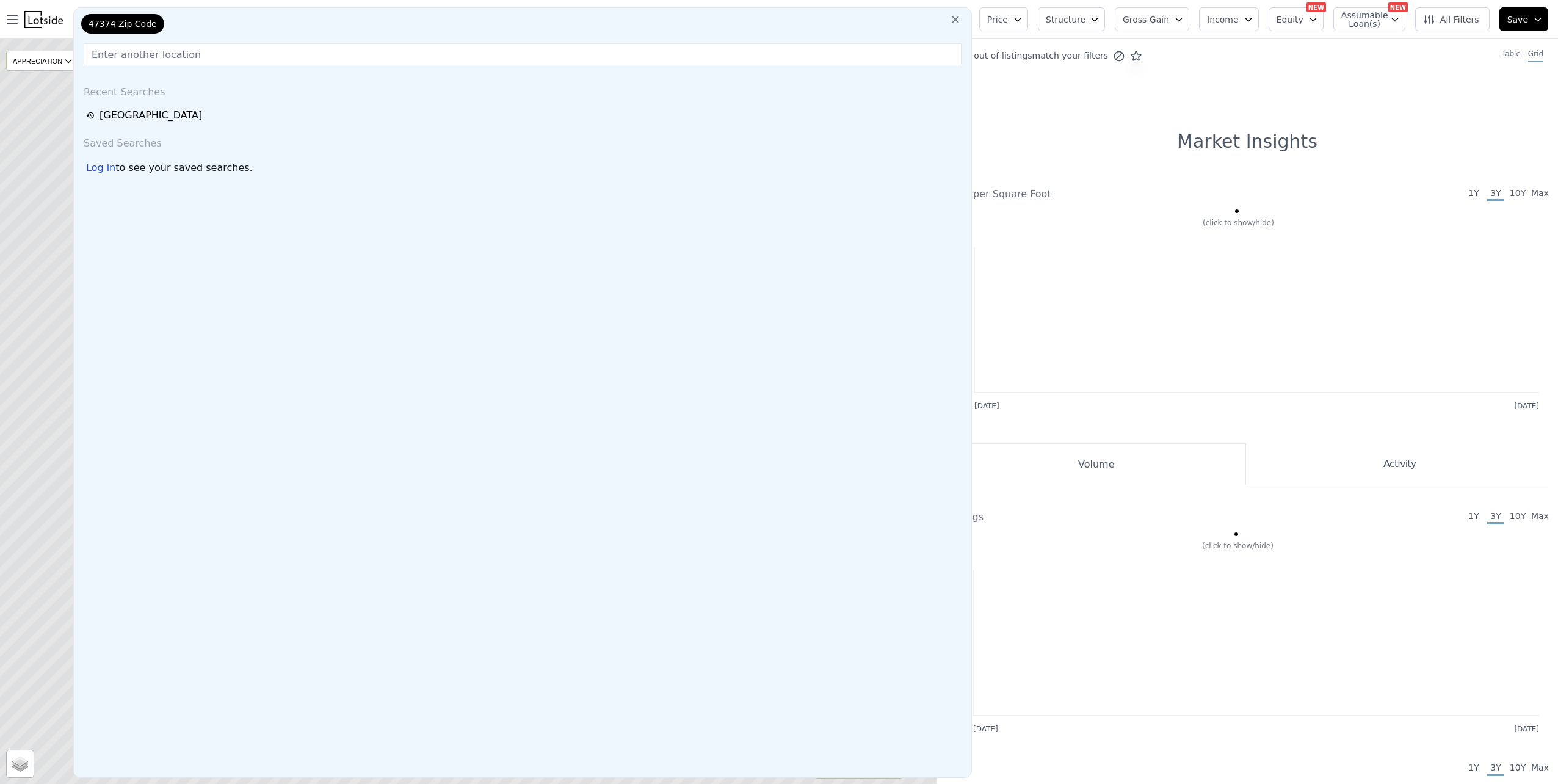
click at [157, 59] on input "text" at bounding box center [523, 54] width 878 height 22
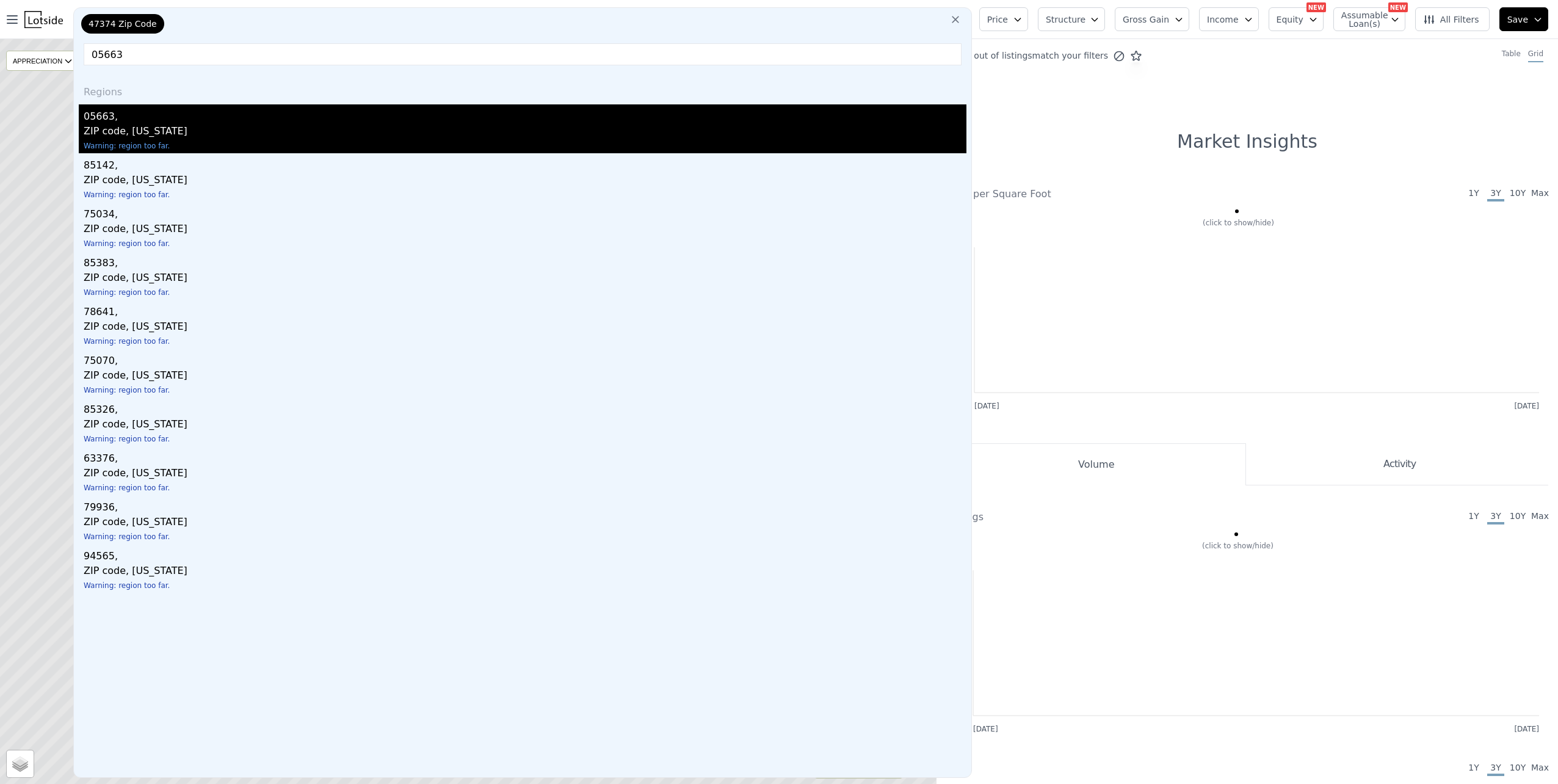
type input "05663"
click at [113, 130] on div "ZIP code, Vermont" at bounding box center [525, 132] width 883 height 17
